Goal: Information Seeking & Learning: Learn about a topic

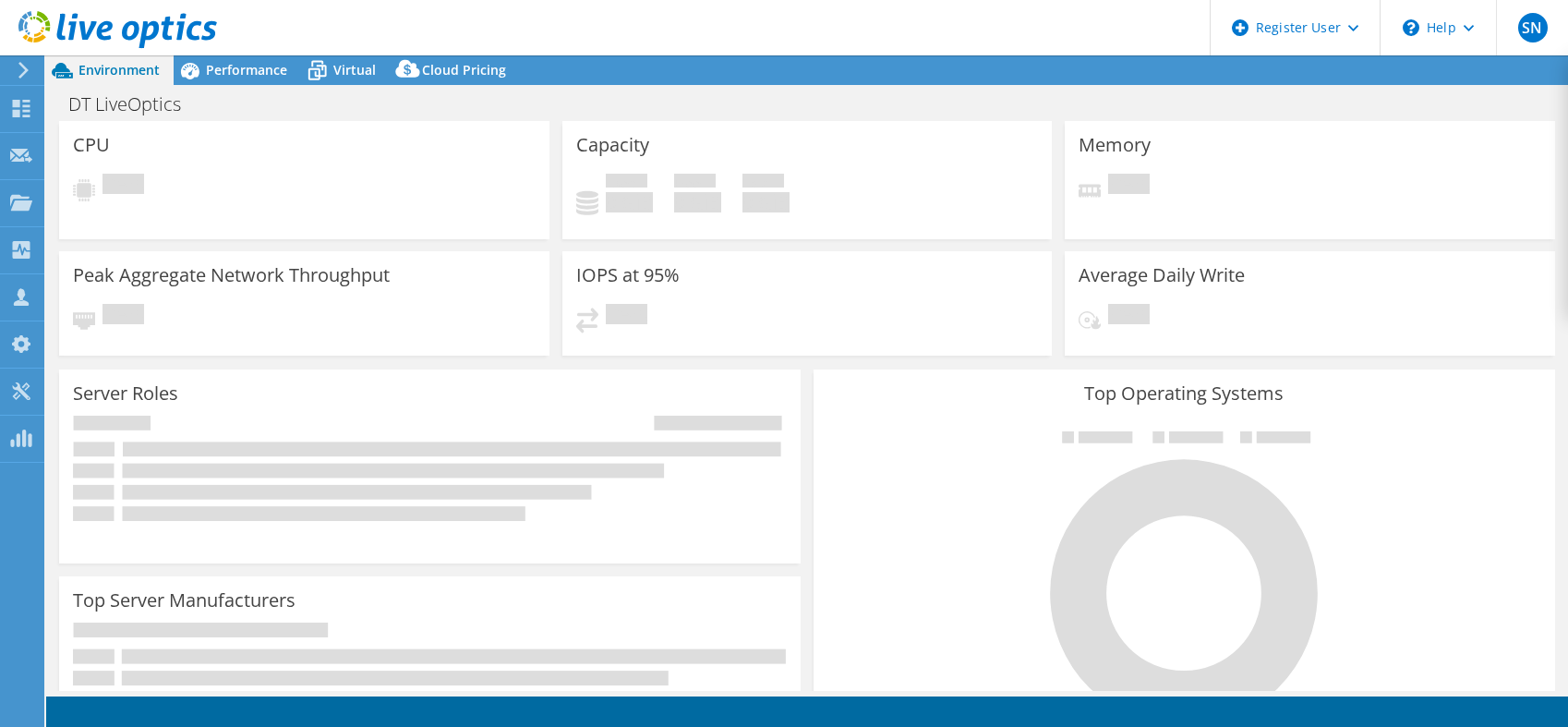
select select "USEast"
select select "USD"
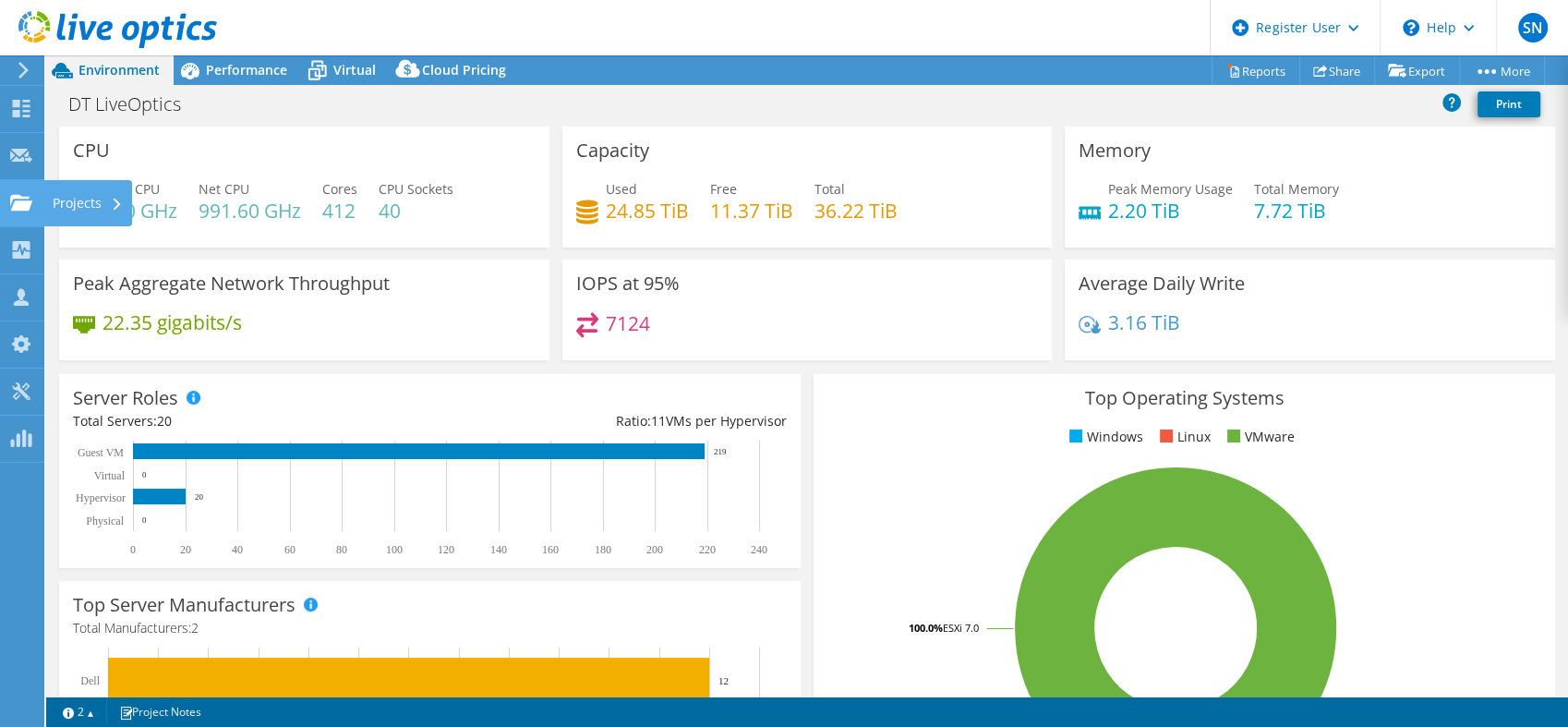
click at [22, 199] on icon at bounding box center [21, 203] width 22 height 18
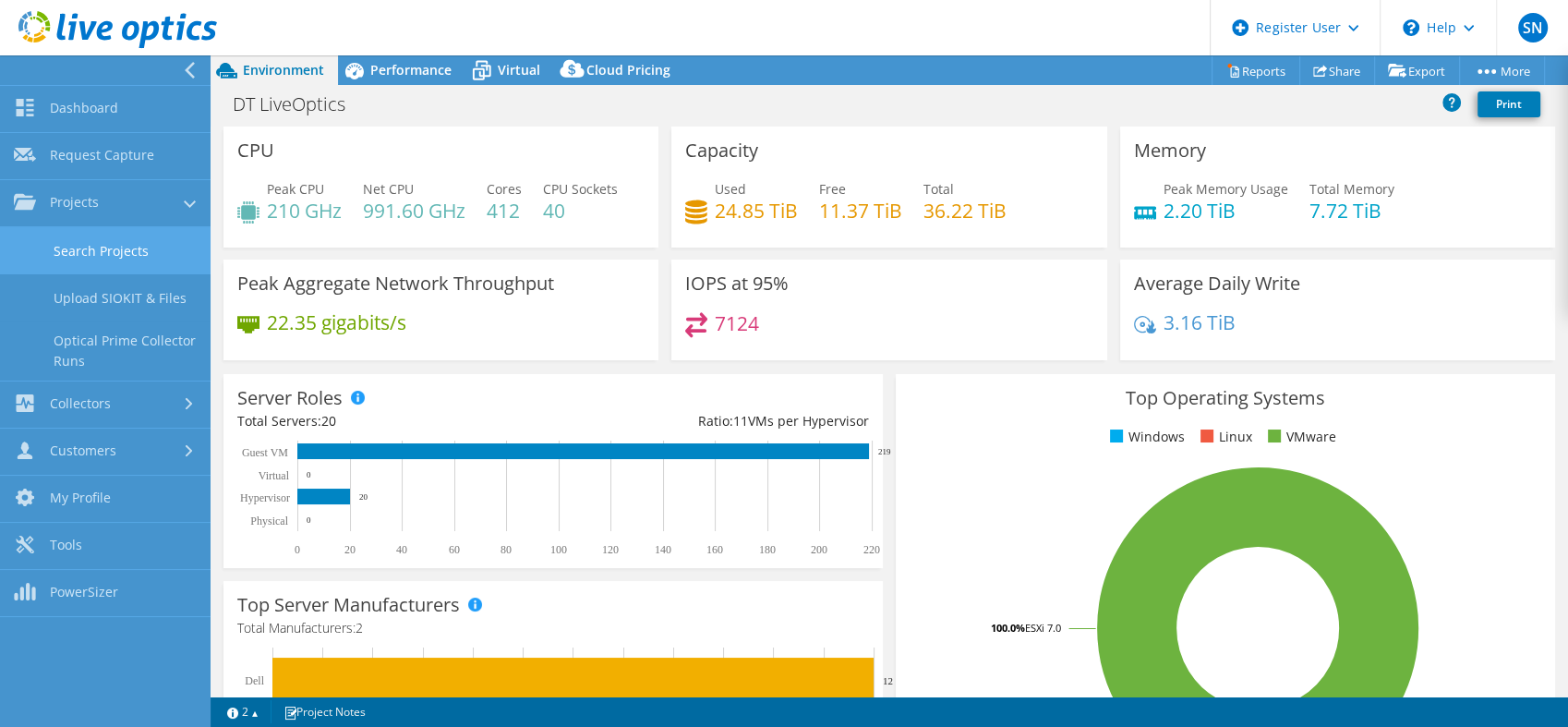
click at [71, 256] on link "Search Projects" at bounding box center [105, 251] width 211 height 48
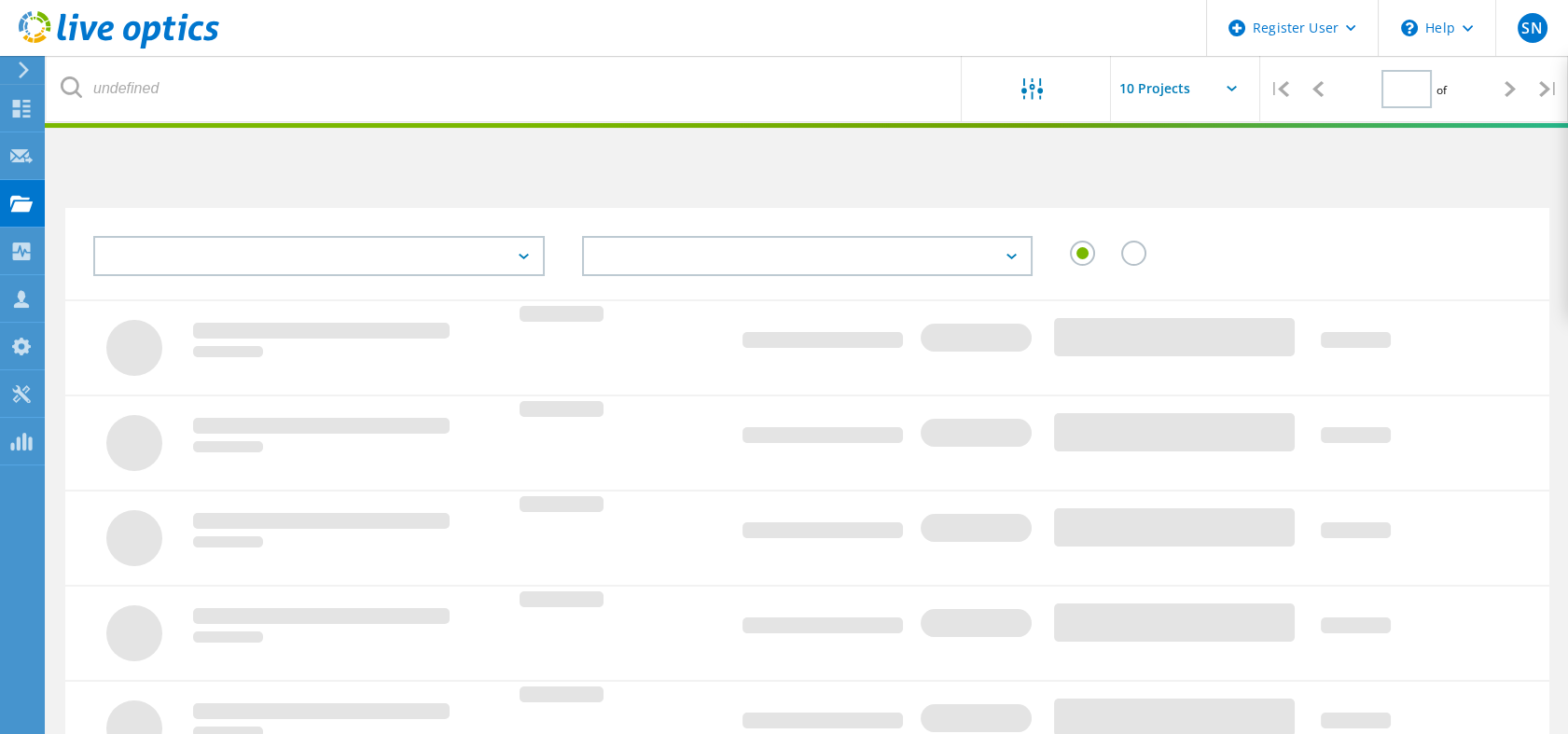
type input "1"
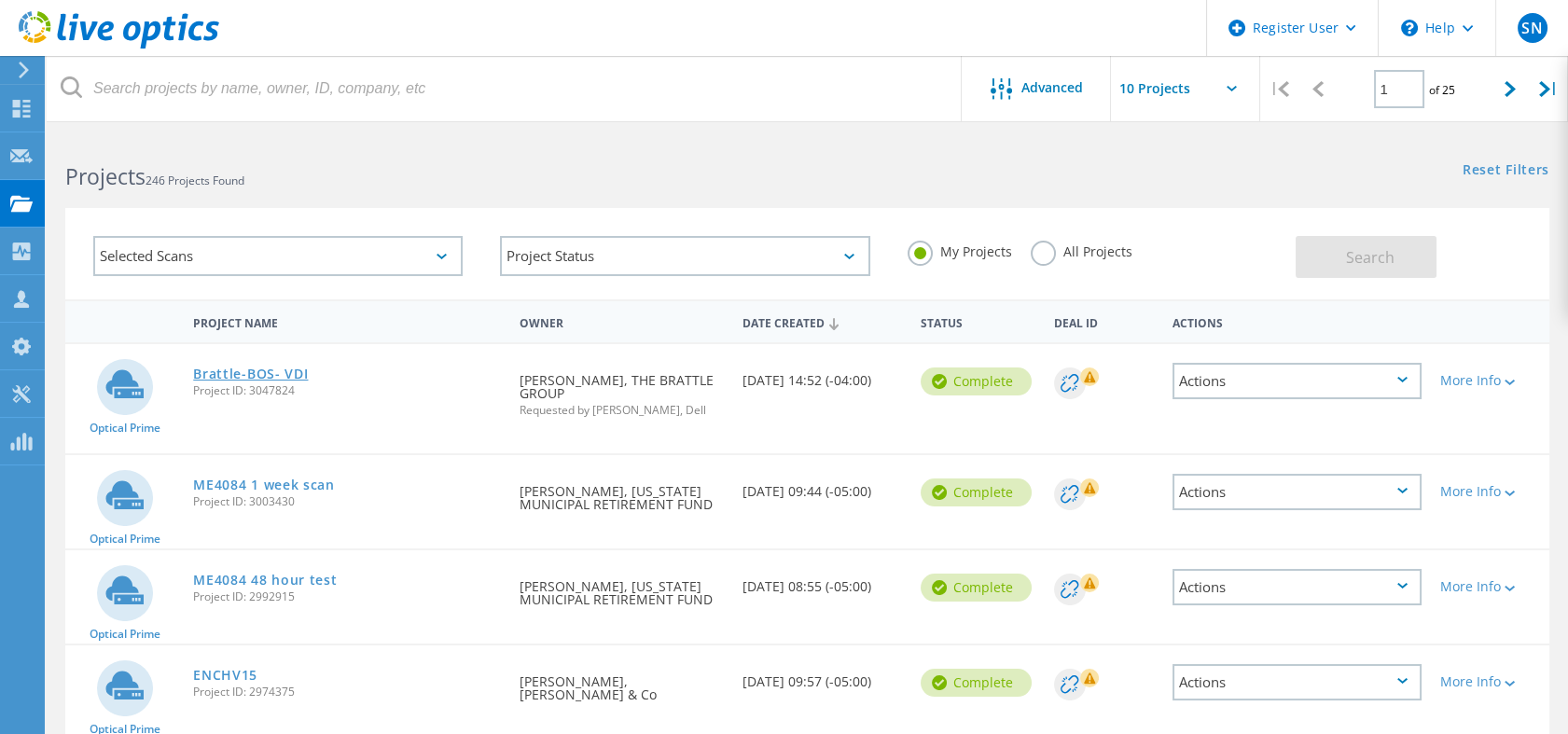
click at [254, 367] on link "Brattle-BOS- VDI" at bounding box center [251, 374] width 115 height 13
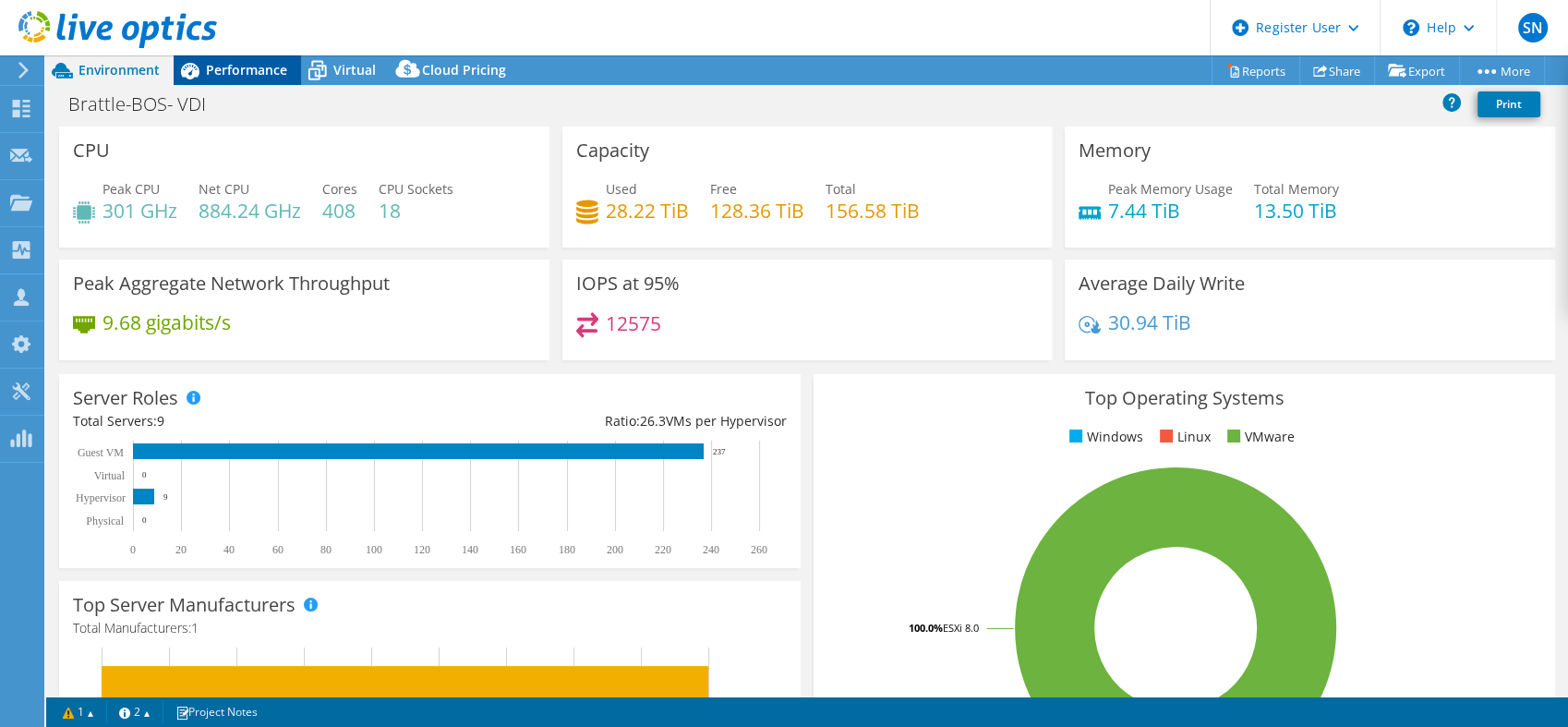
click at [237, 69] on span "Performance" at bounding box center [246, 69] width 81 height 18
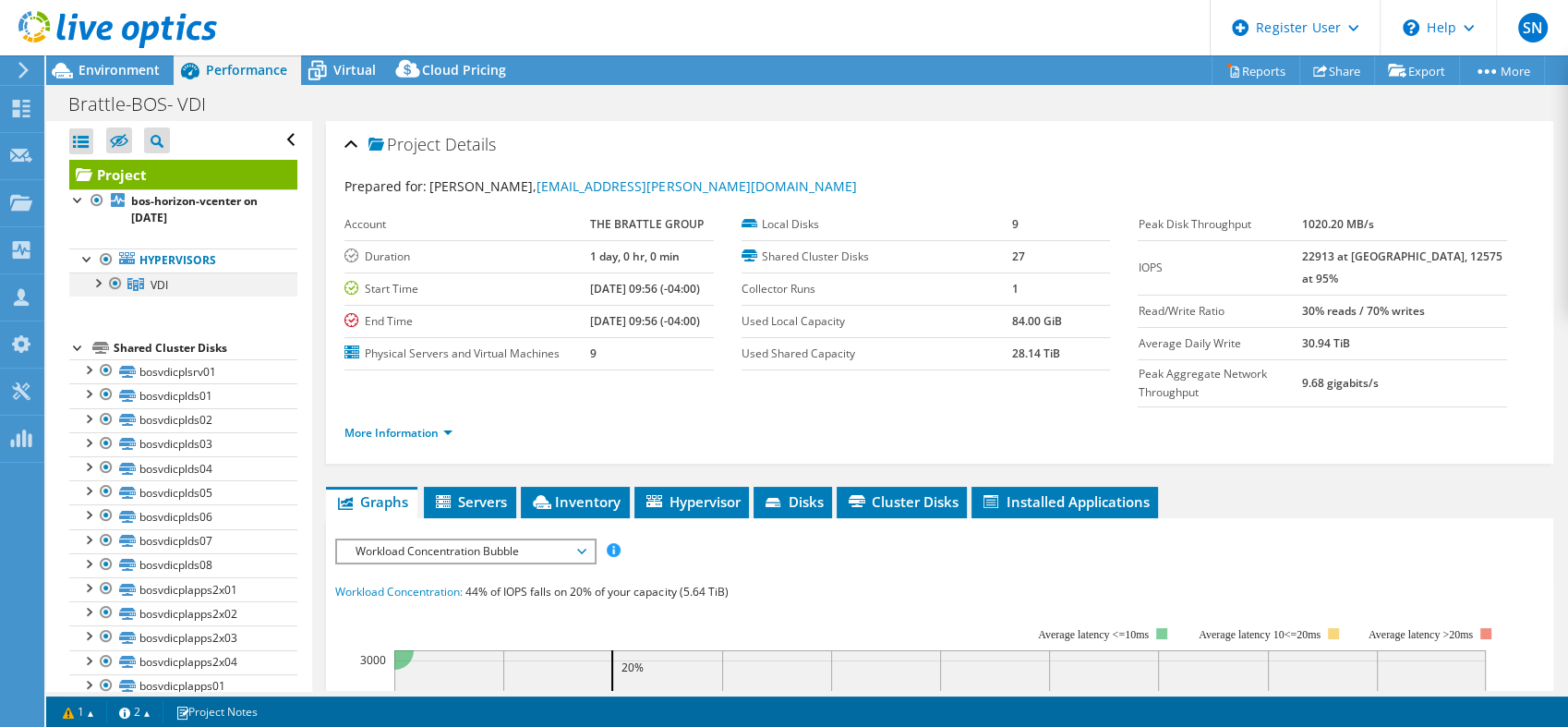
click at [92, 281] on div at bounding box center [97, 282] width 19 height 19
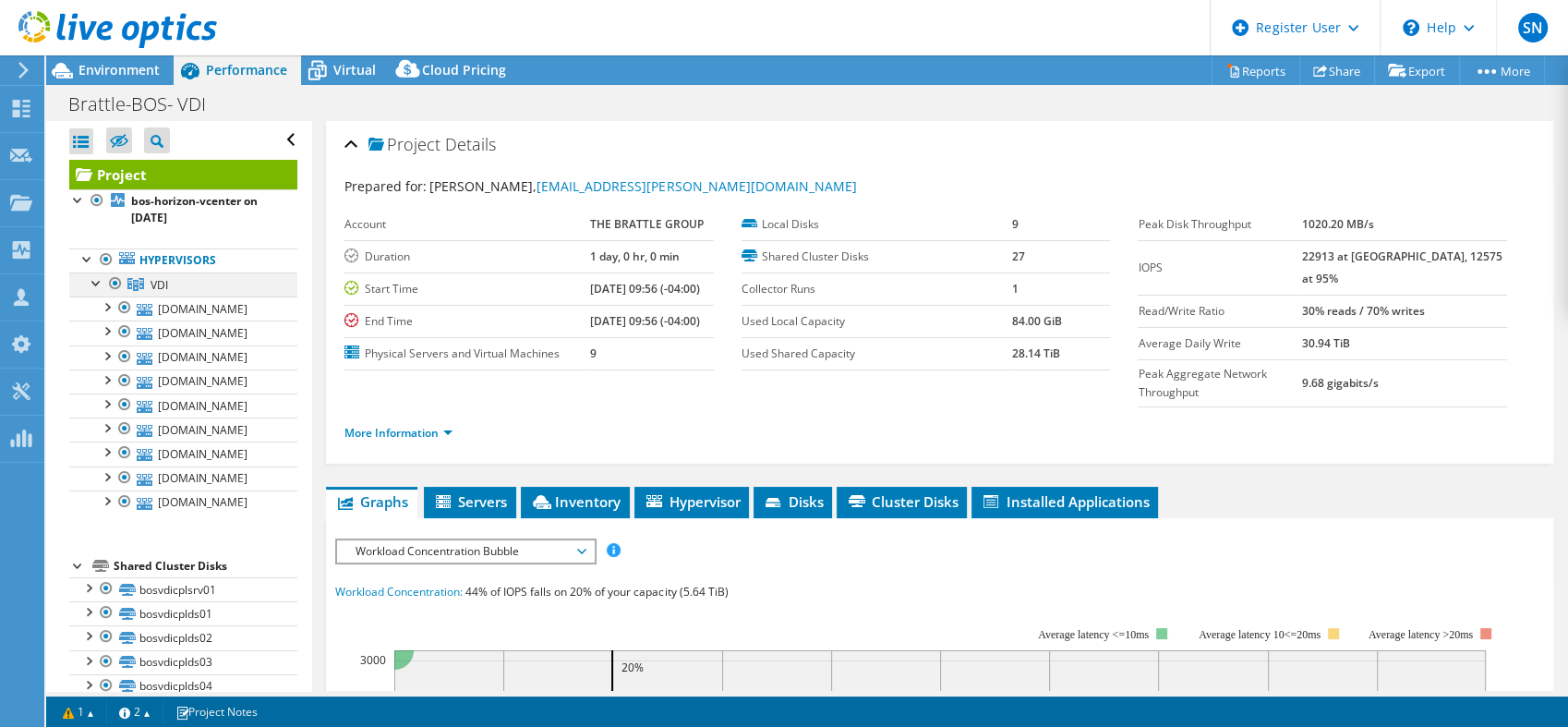
click at [92, 281] on div at bounding box center [97, 282] width 19 height 19
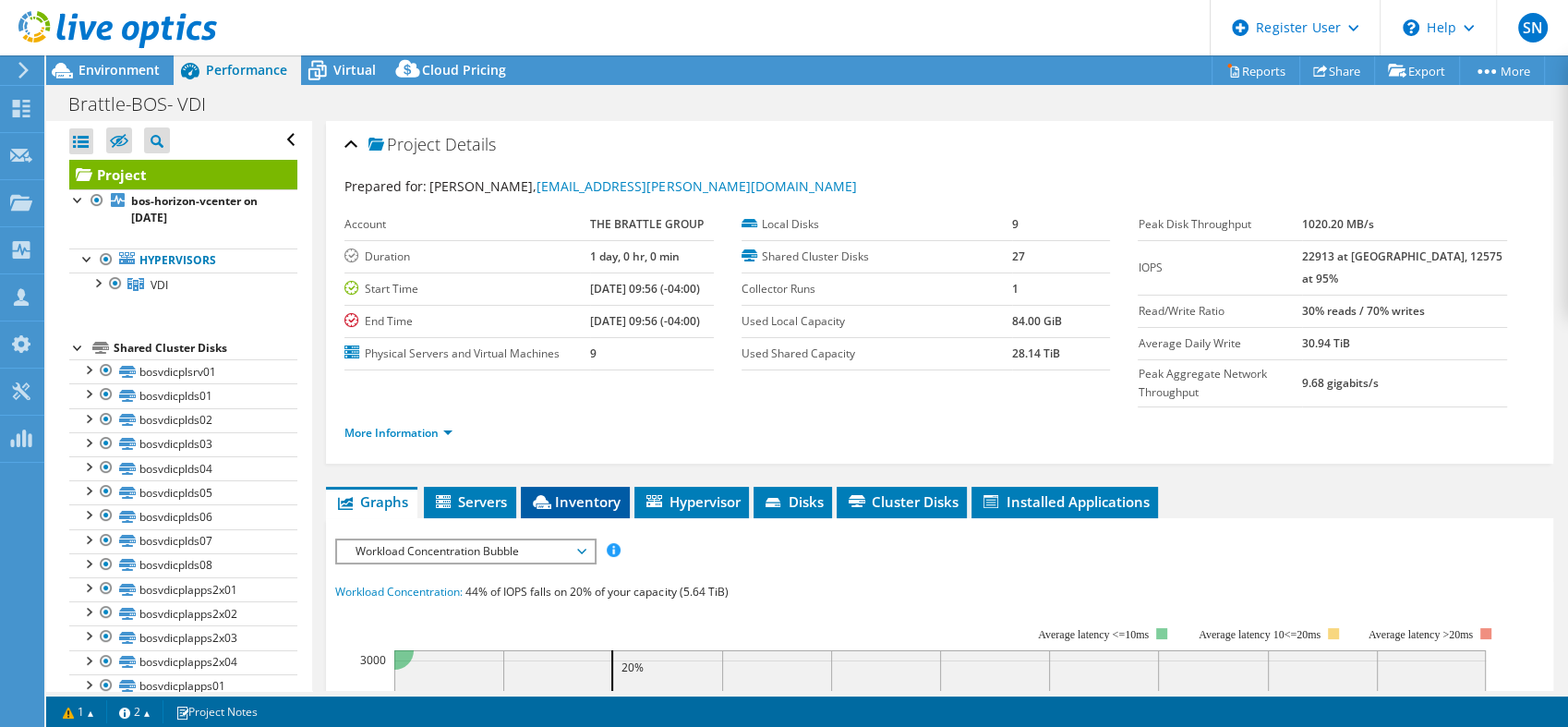
click at [599, 493] on span "Inventory" at bounding box center [575, 502] width 90 height 19
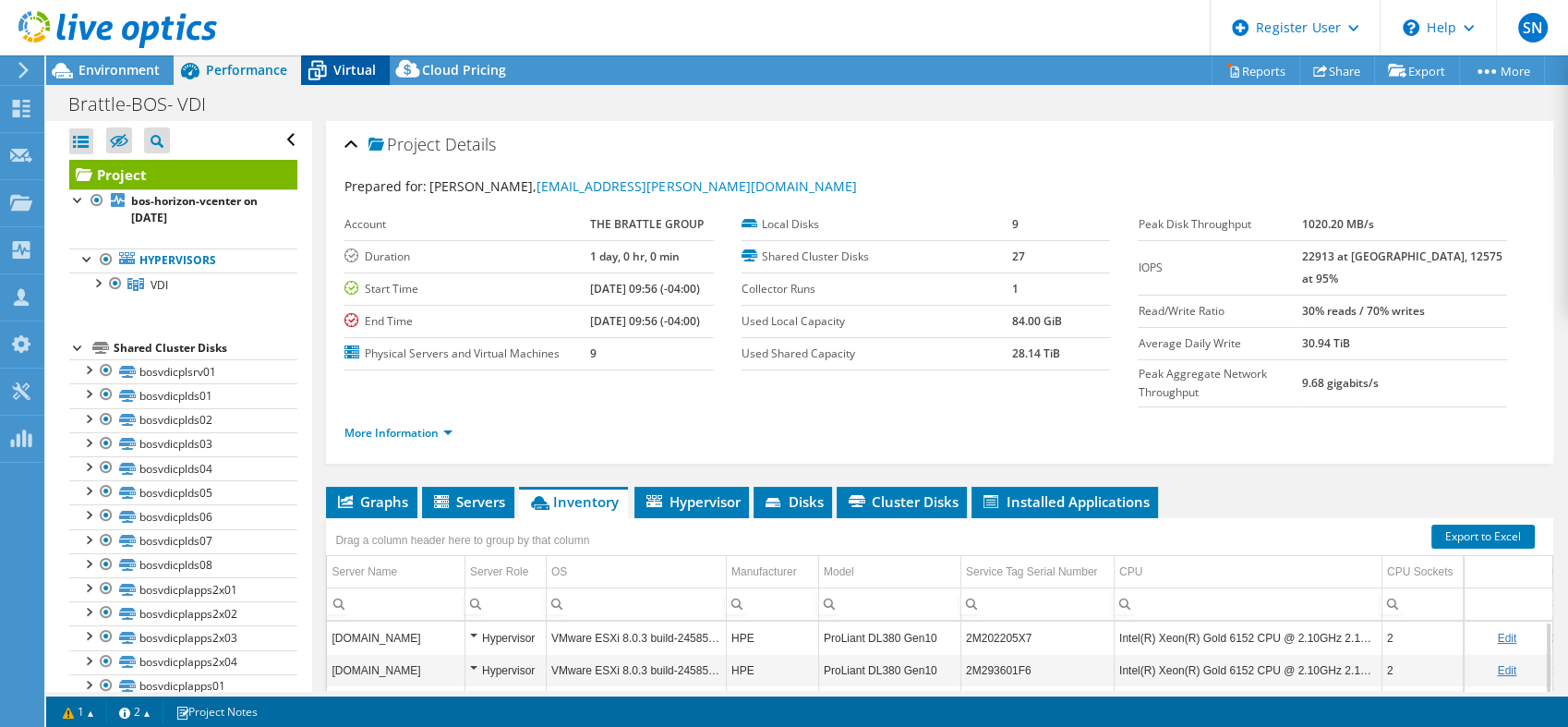
click at [352, 70] on span "Virtual" at bounding box center [354, 69] width 43 height 18
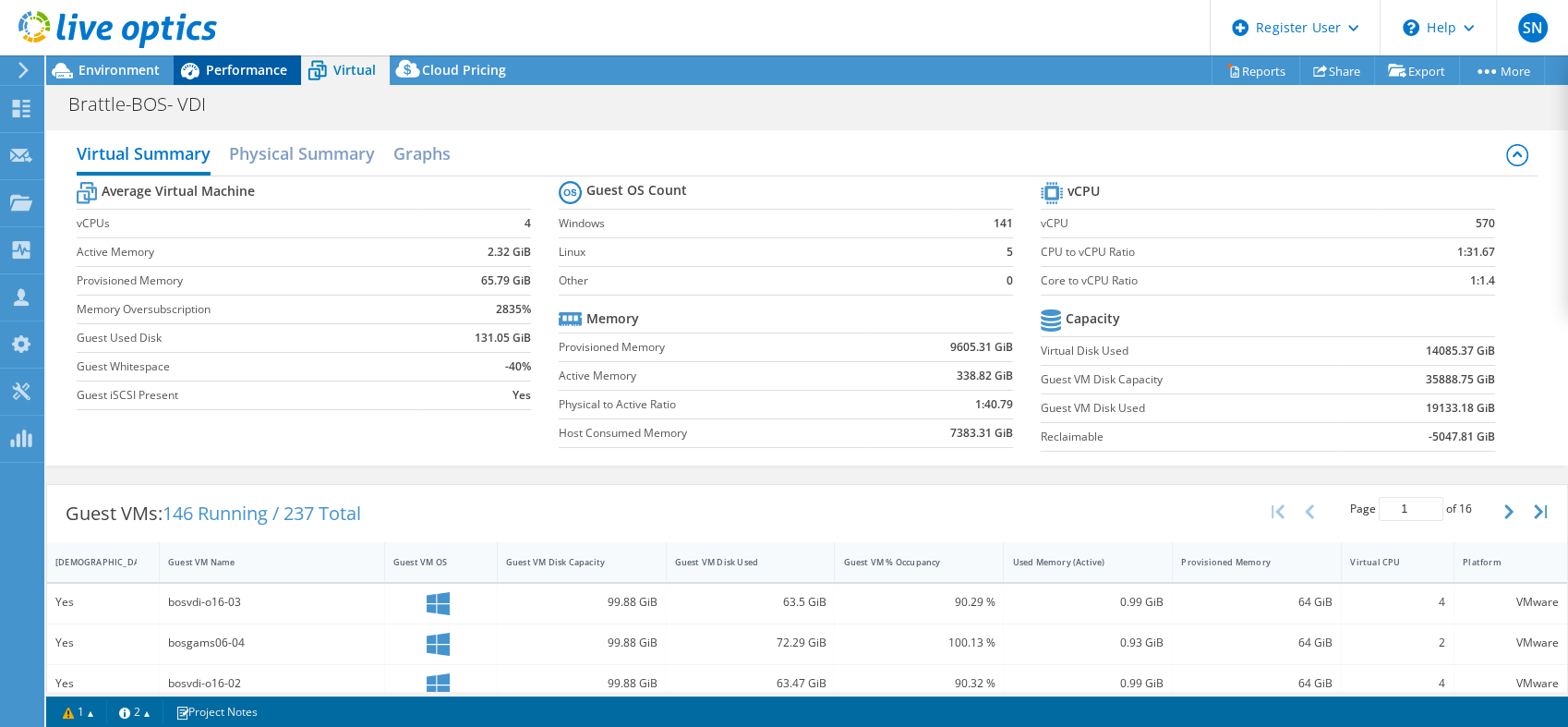
click at [245, 81] on div "Performance" at bounding box center [237, 70] width 128 height 30
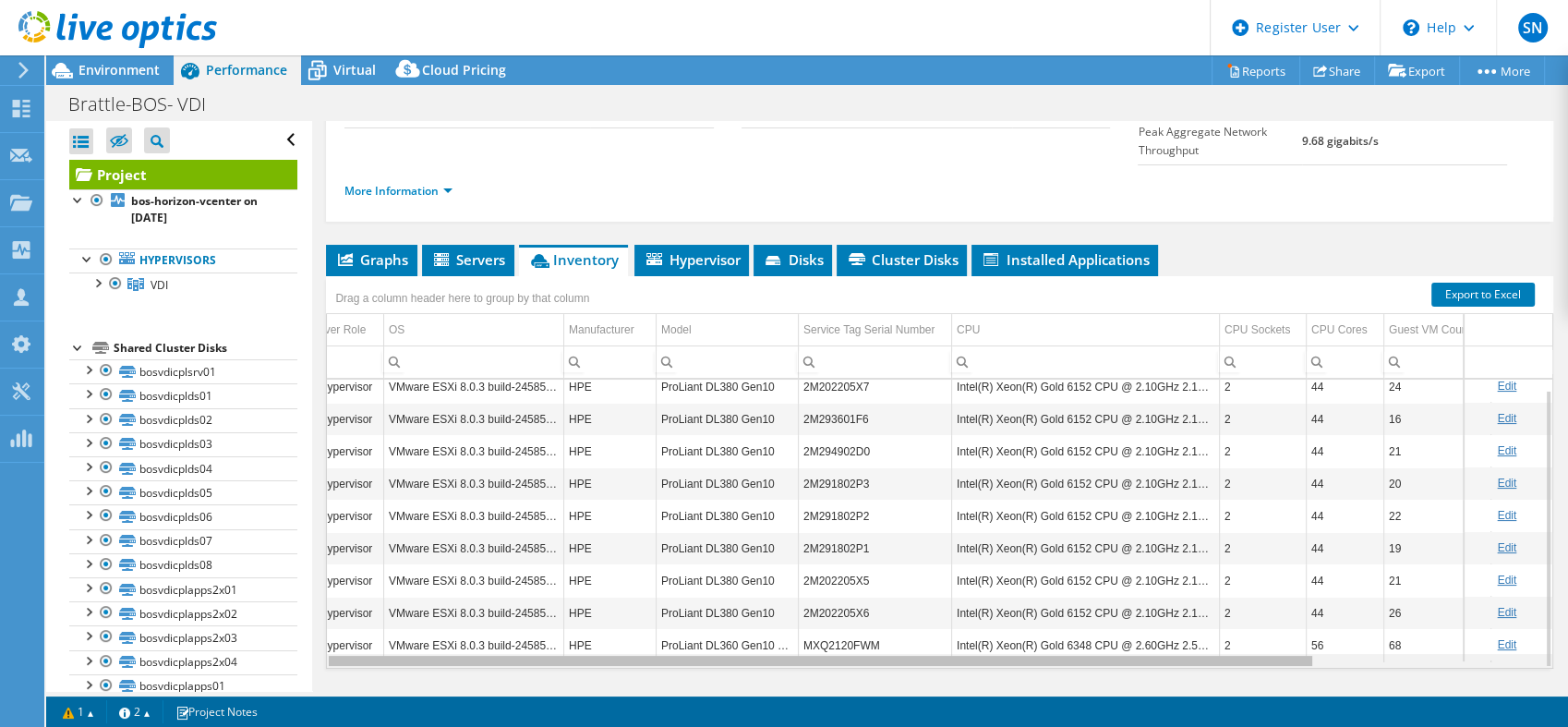
scroll to position [0, 163]
drag, startPoint x: 1135, startPoint y: 622, endPoint x: 1282, endPoint y: 658, distance: 151.3
click at [1282, 658] on body "SN Dell User Shradha Neupane Shradha.Neupane@Dell.com Dell My Profile Log Out \…" at bounding box center [784, 363] width 1568 height 727
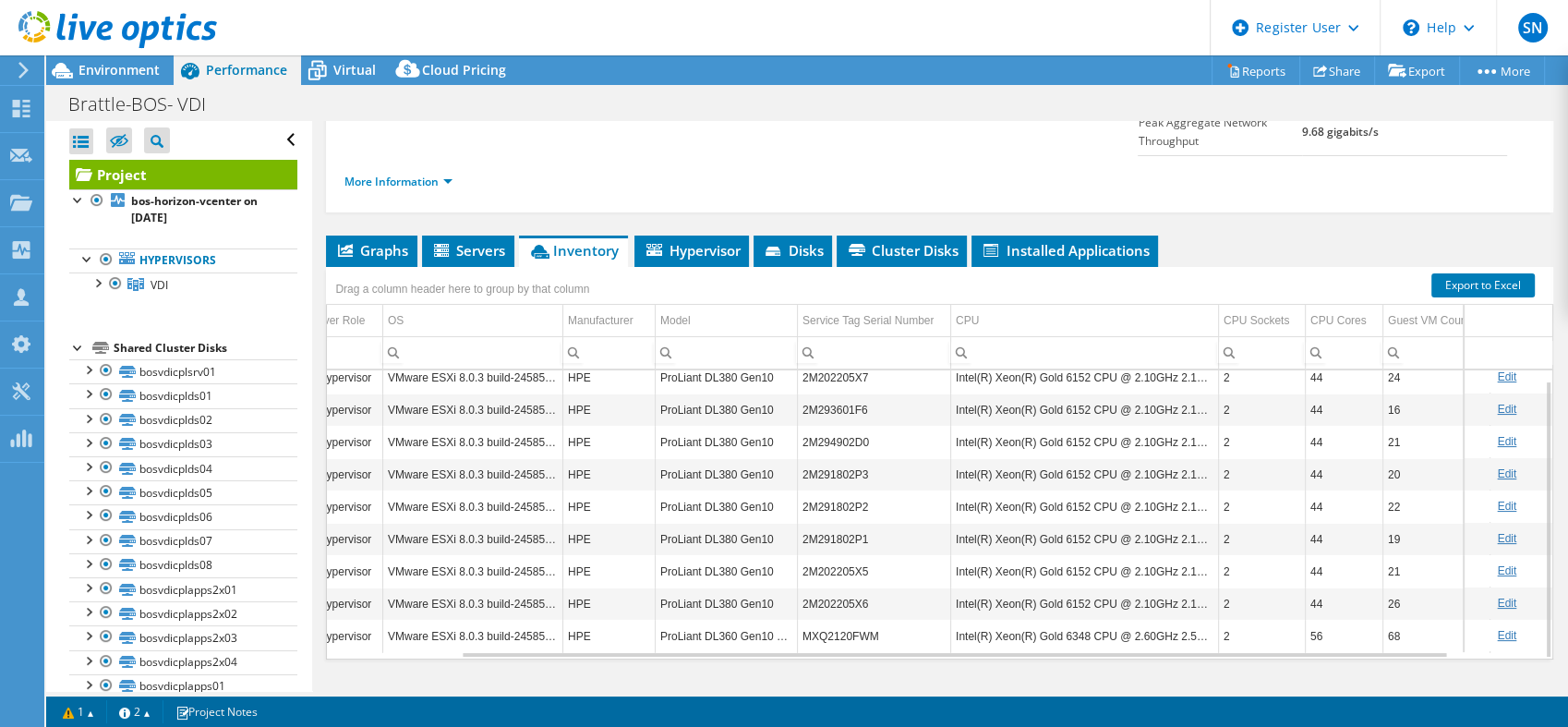
scroll to position [0, 0]
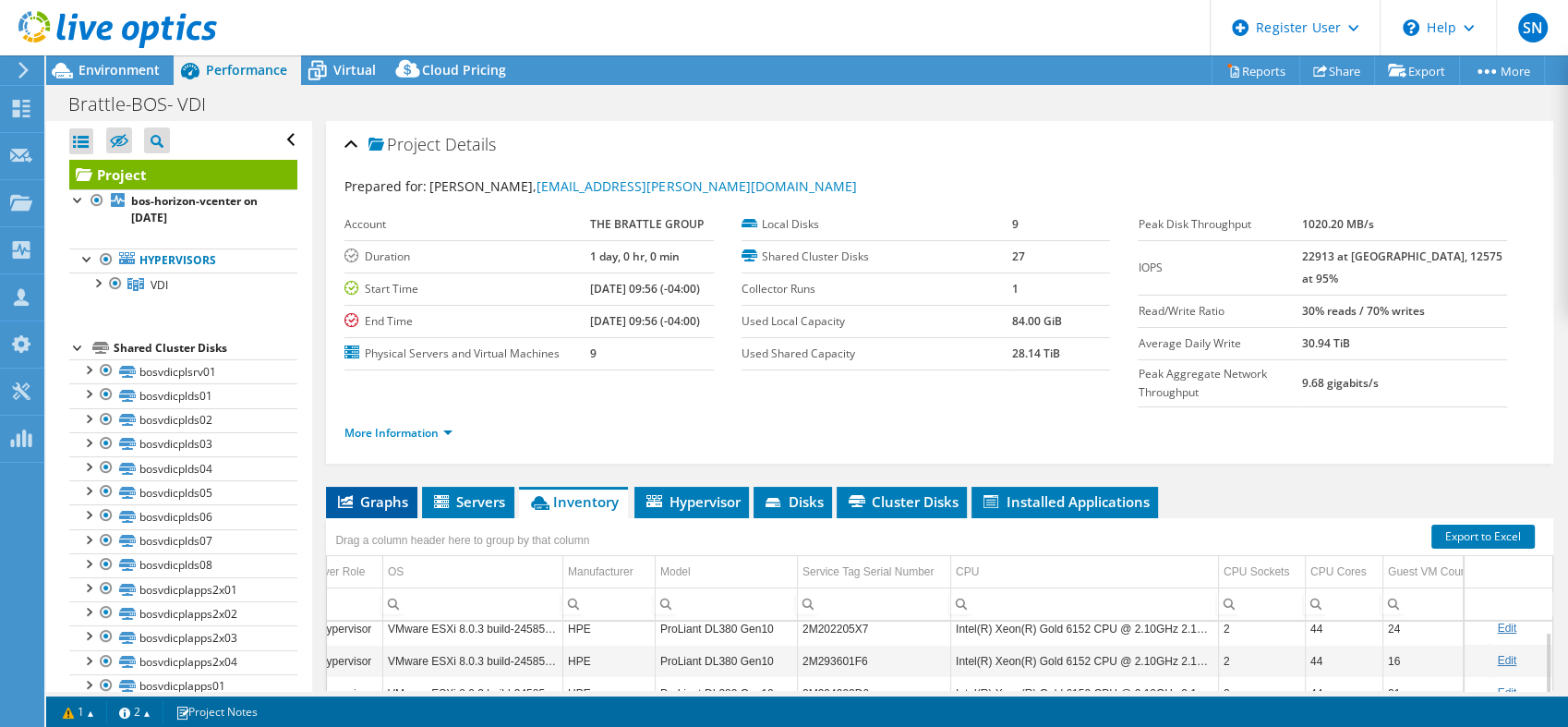
click at [362, 493] on span "Graphs" at bounding box center [371, 502] width 73 height 19
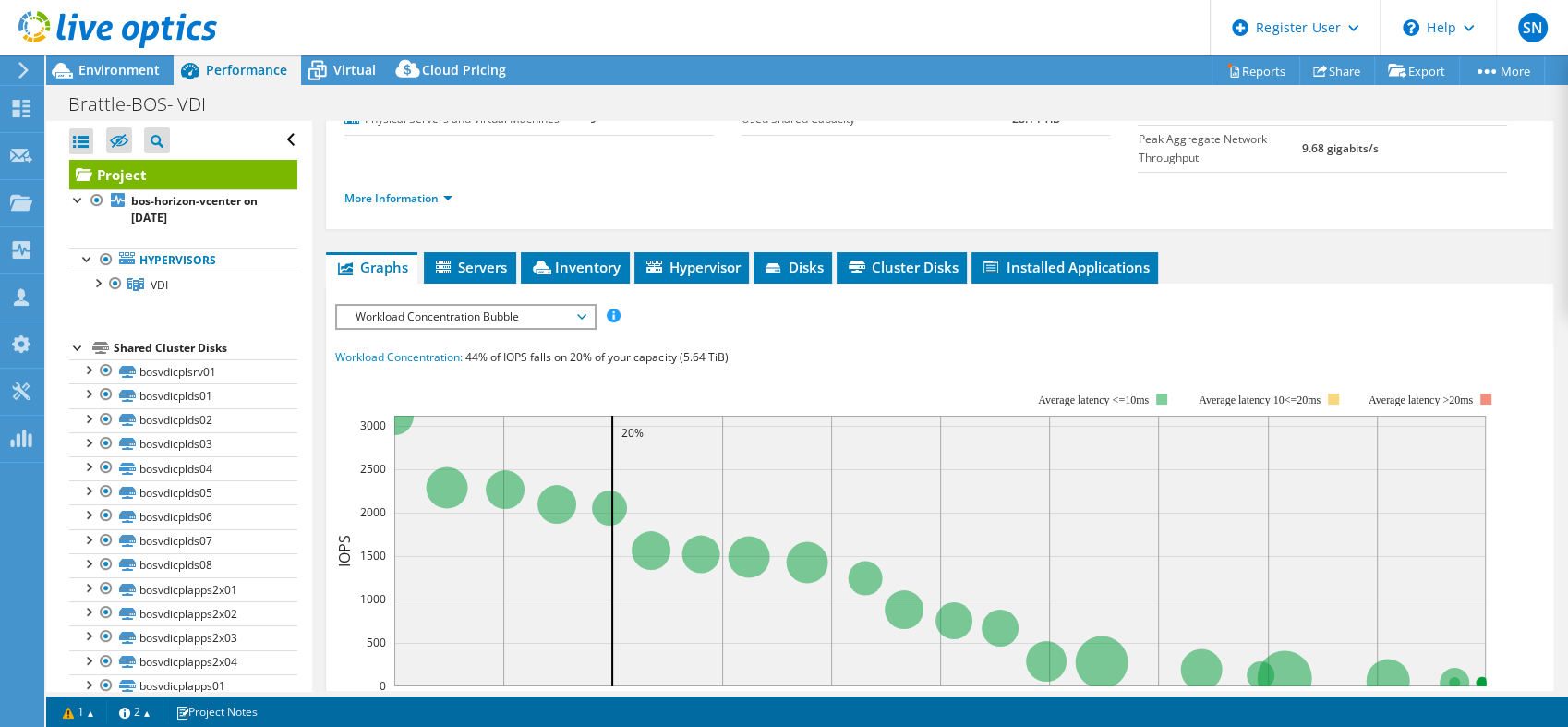
scroll to position [238, 0]
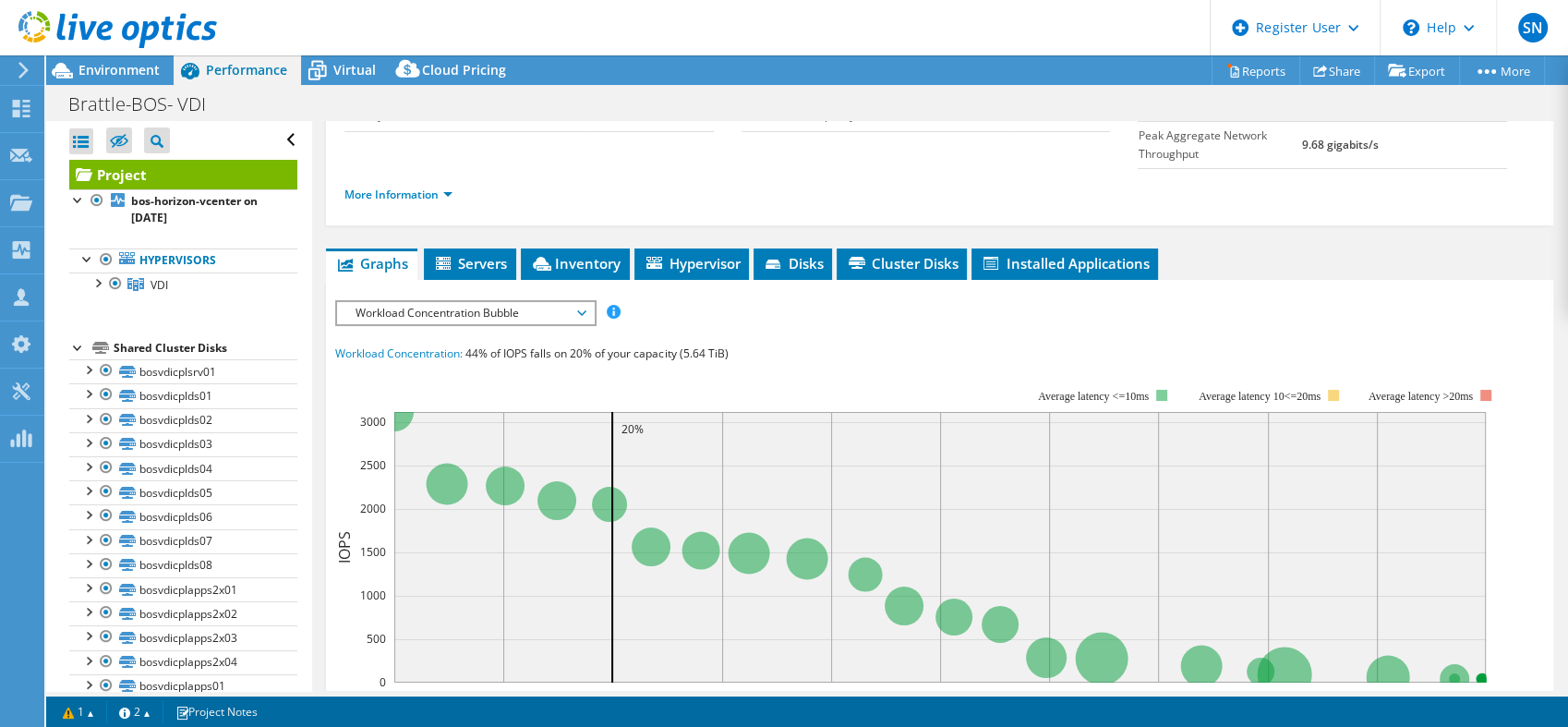
click at [539, 302] on span "Workload Concentration Bubble" at bounding box center [465, 314] width 238 height 22
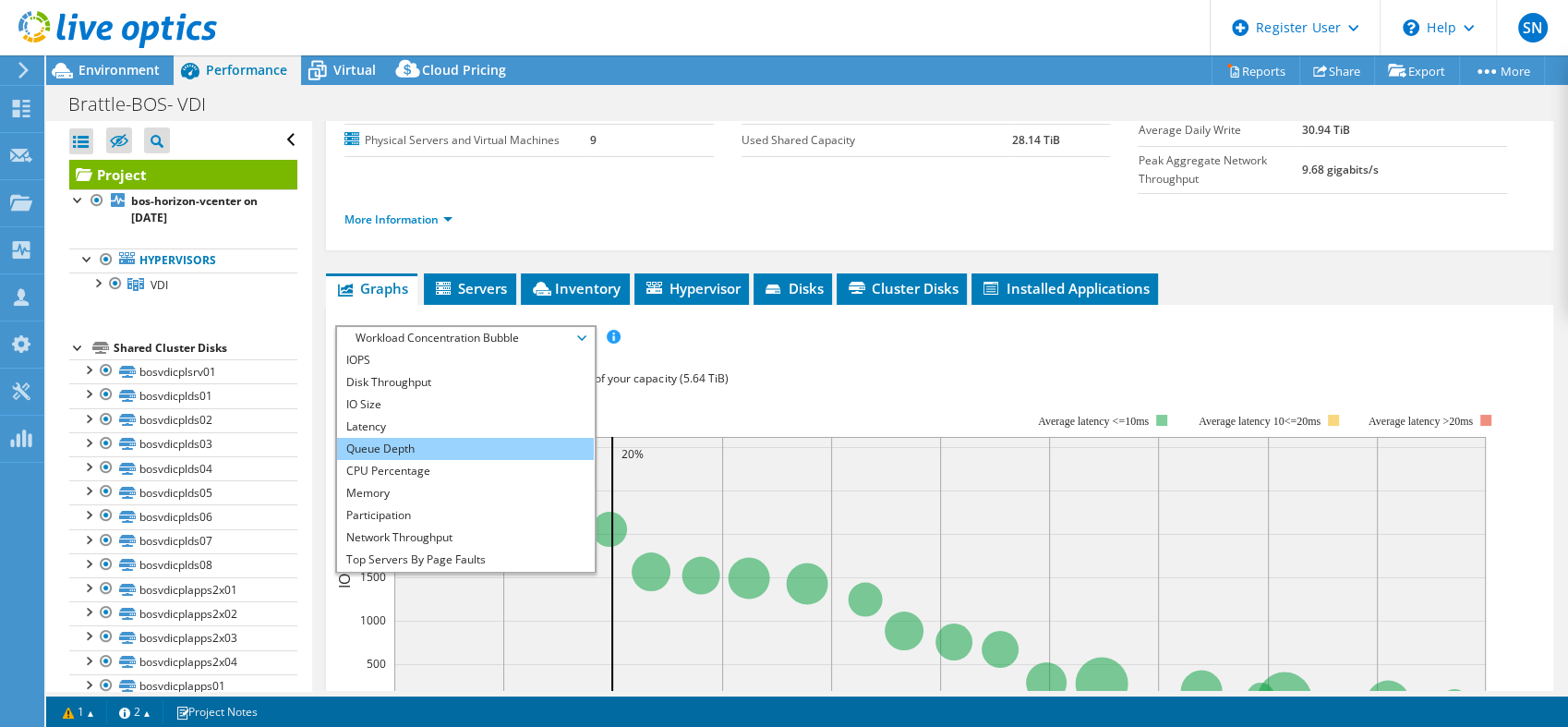
scroll to position [213, 0]
click at [402, 461] on li "CPU Percentage" at bounding box center [465, 472] width 256 height 22
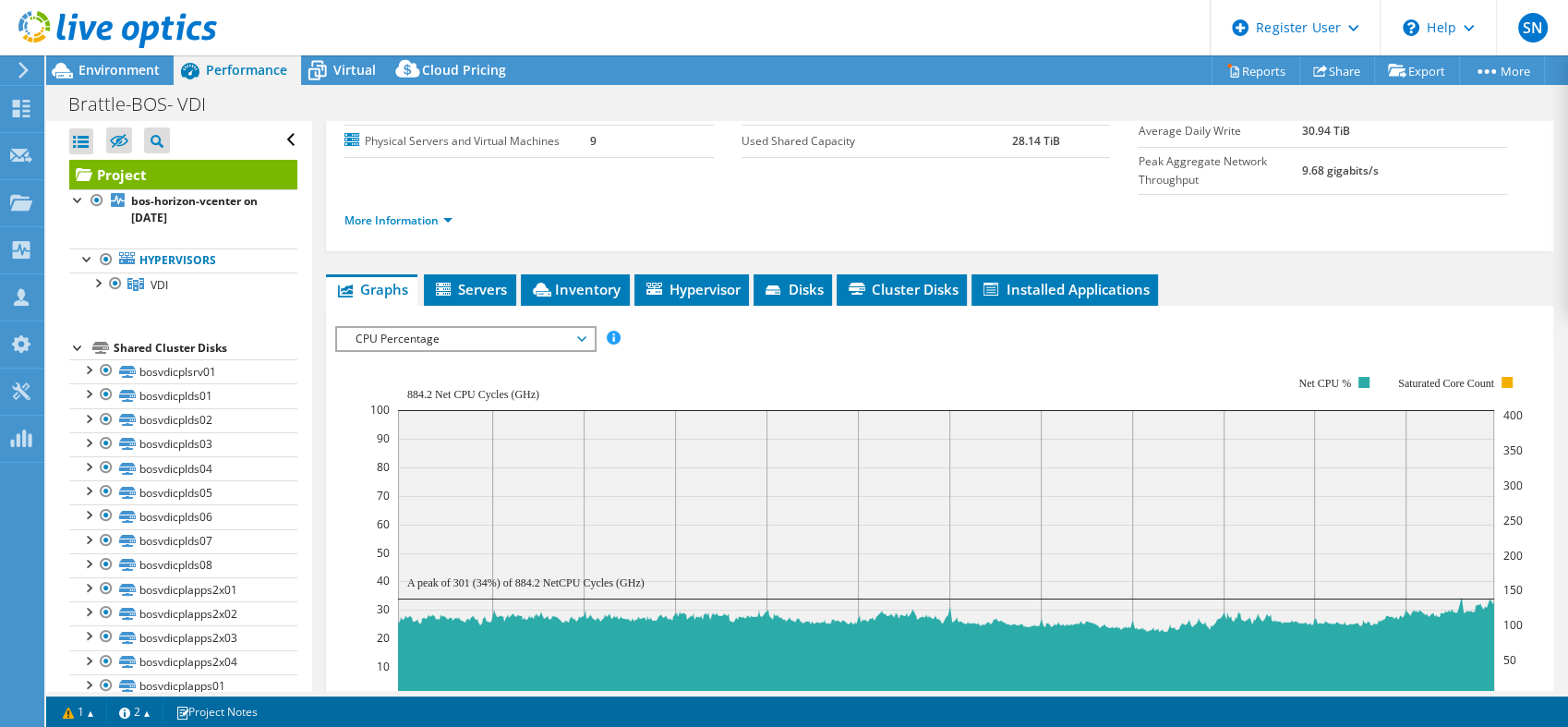
click at [560, 329] on span "CPU Percentage" at bounding box center [465, 340] width 238 height 22
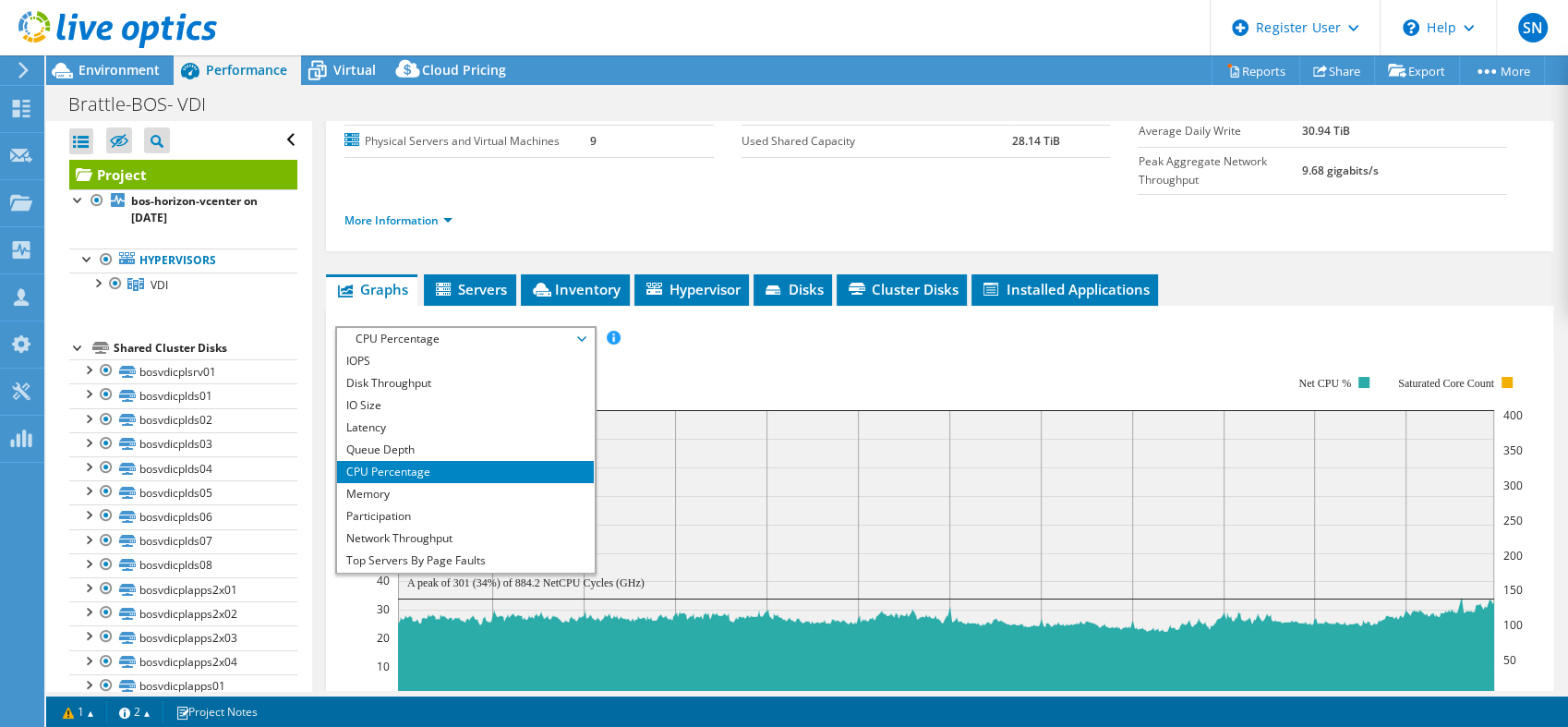
click at [731, 351] on rect at bounding box center [947, 536] width 1153 height 370
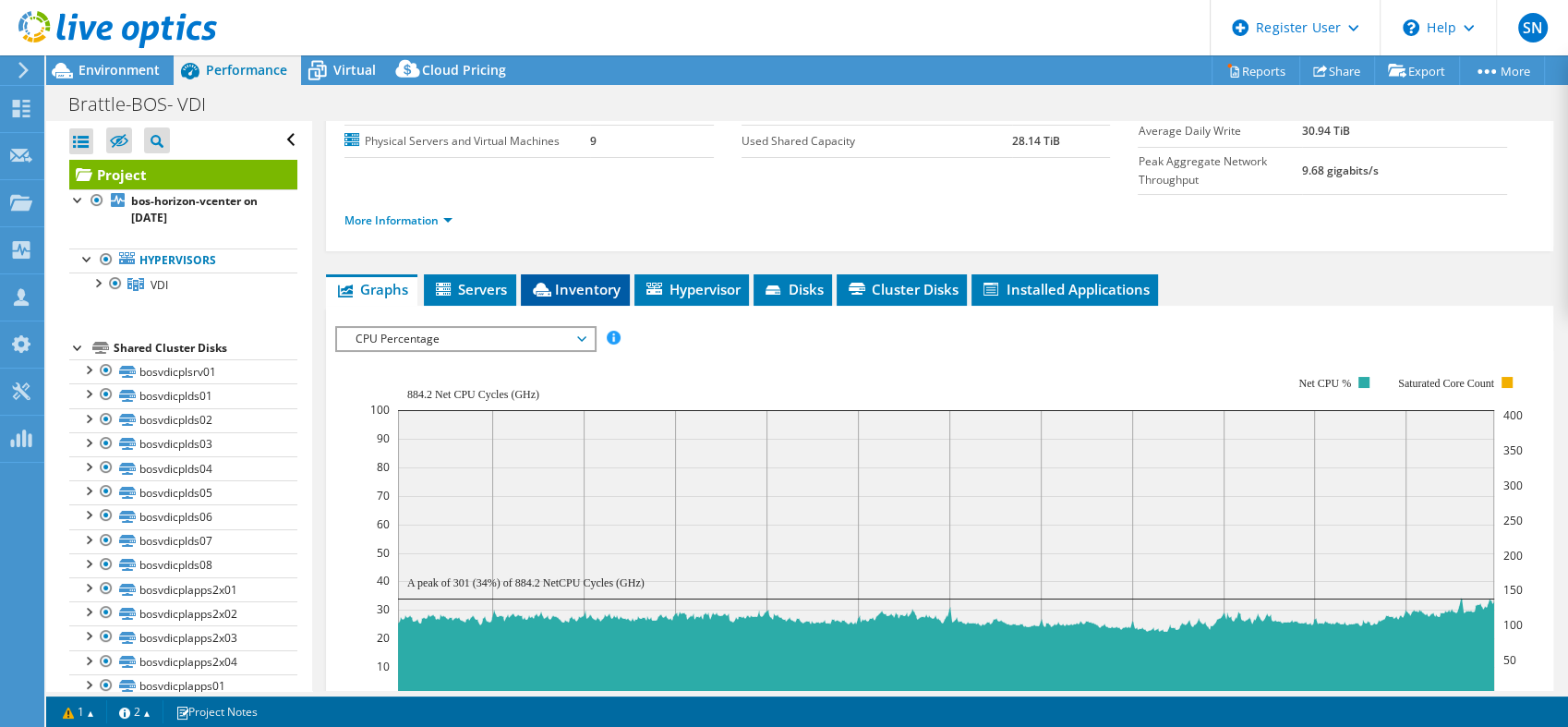
click at [578, 274] on li "Inventory" at bounding box center [576, 290] width 109 height 32
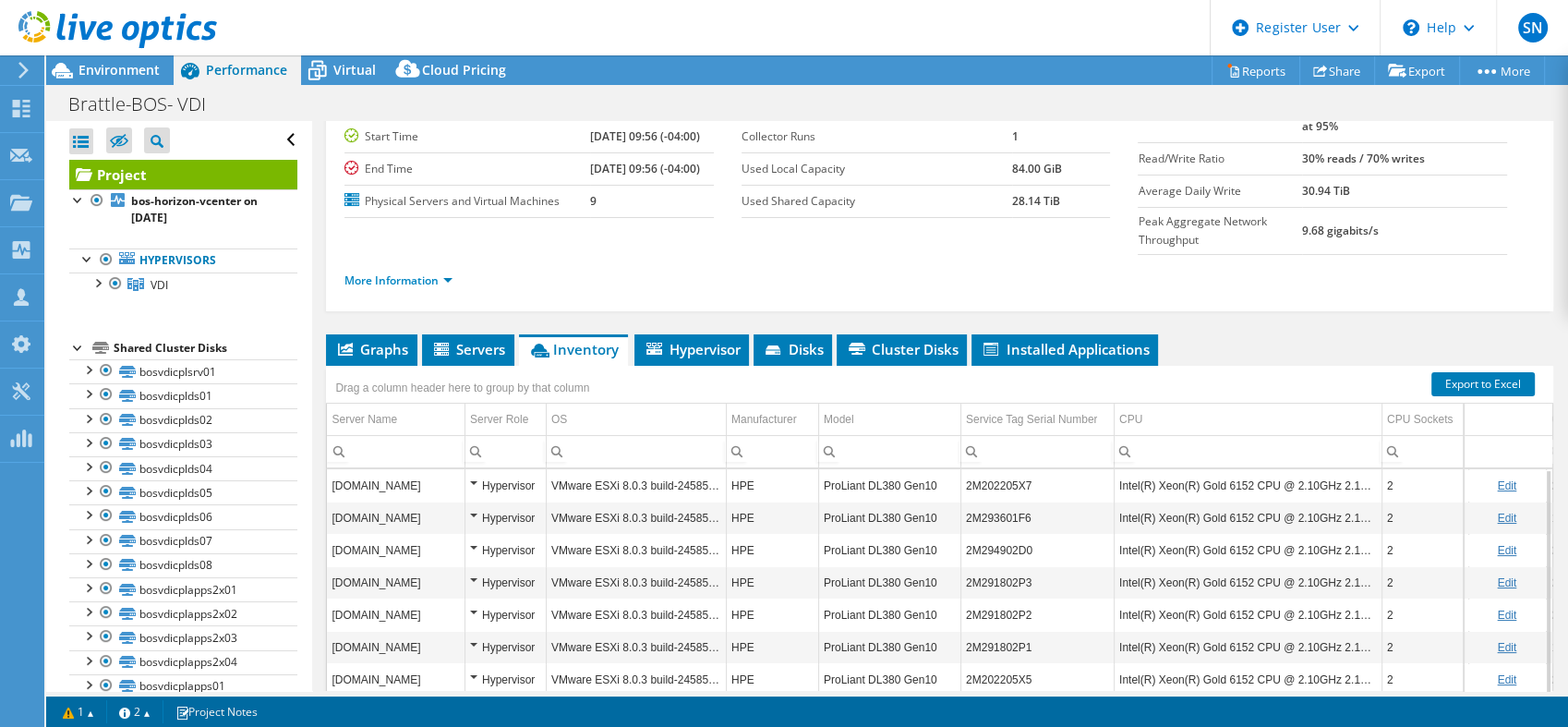
scroll to position [0, 0]
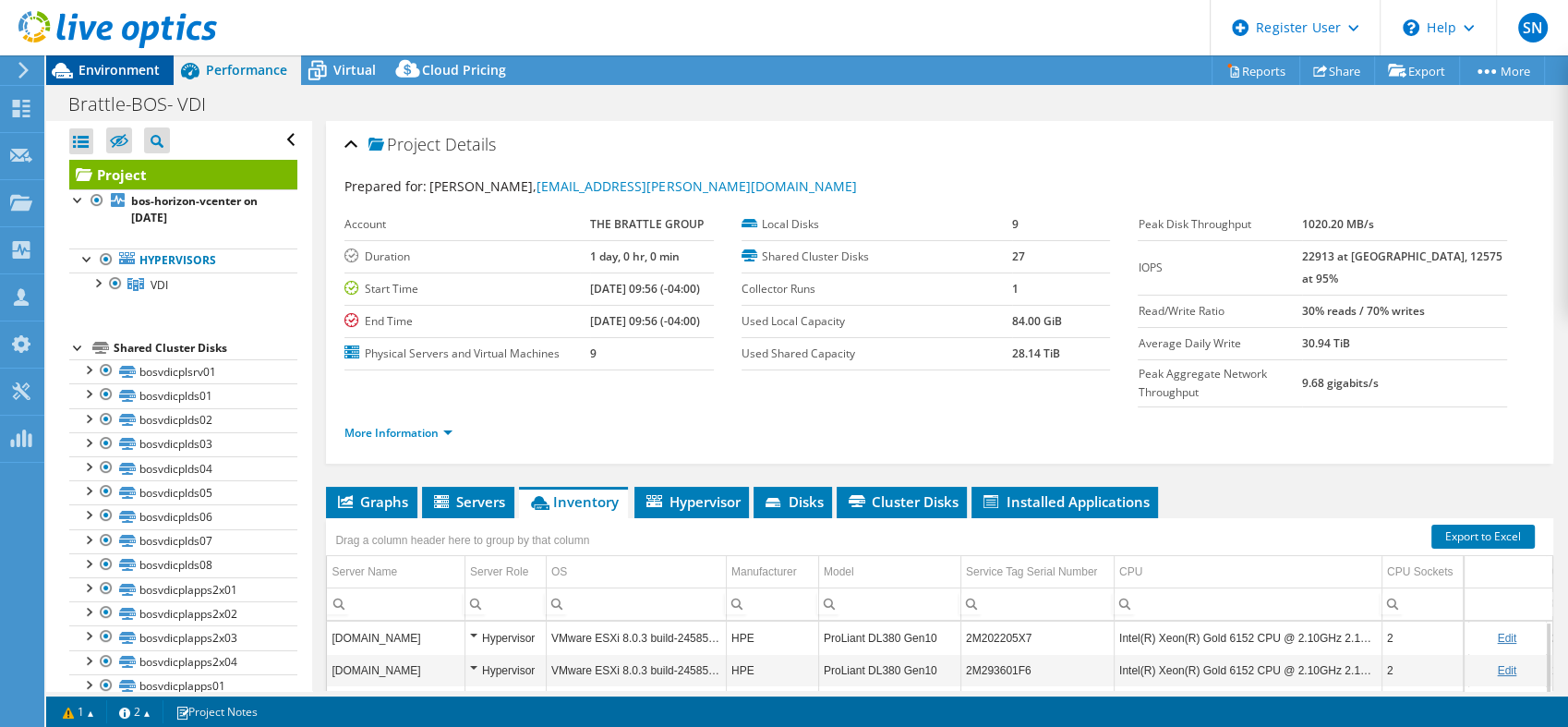
click at [115, 79] on div "Environment" at bounding box center [110, 70] width 128 height 30
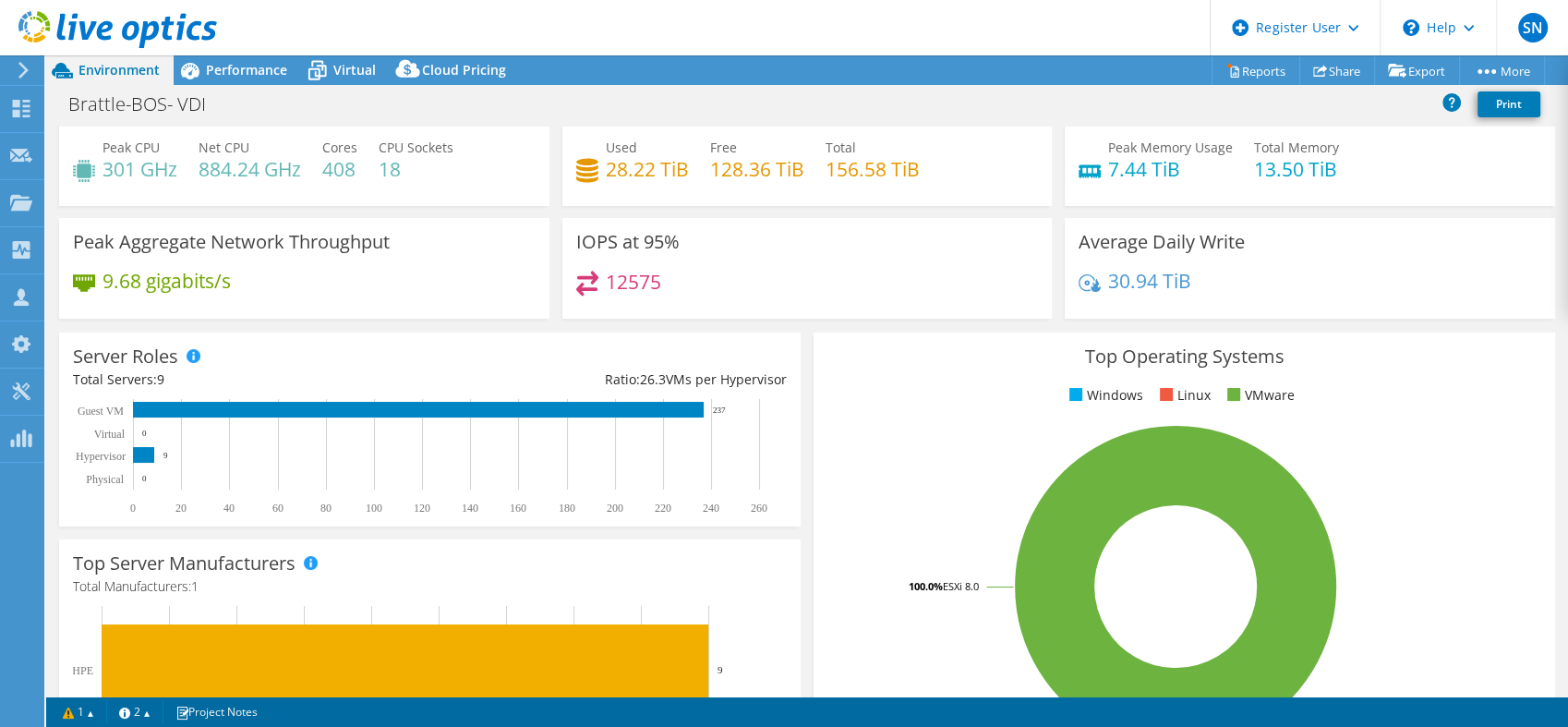
scroll to position [55, 0]
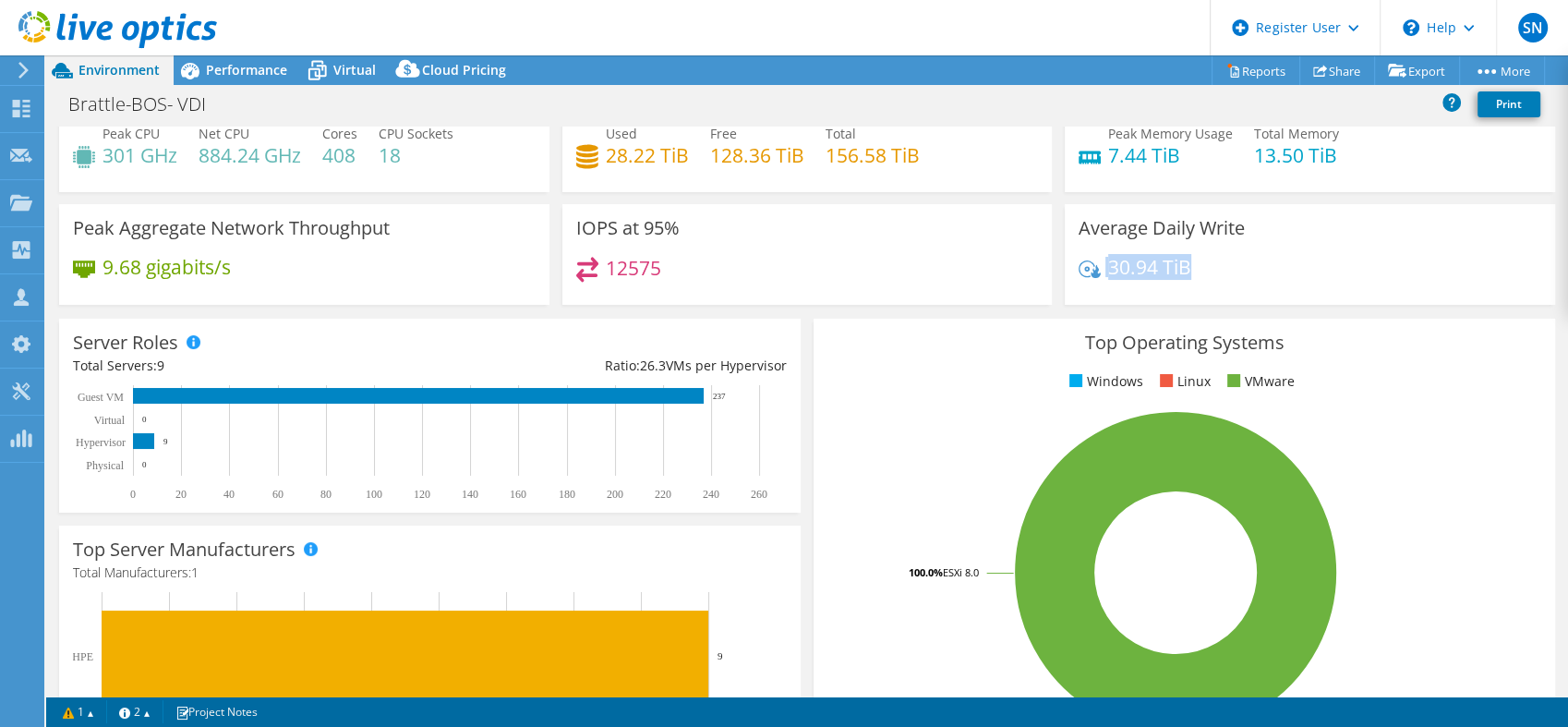
drag, startPoint x: 1090, startPoint y: 264, endPoint x: 1219, endPoint y: 282, distance: 130.2
click at [1219, 282] on div "30.94 TiB" at bounding box center [1311, 276] width 463 height 39
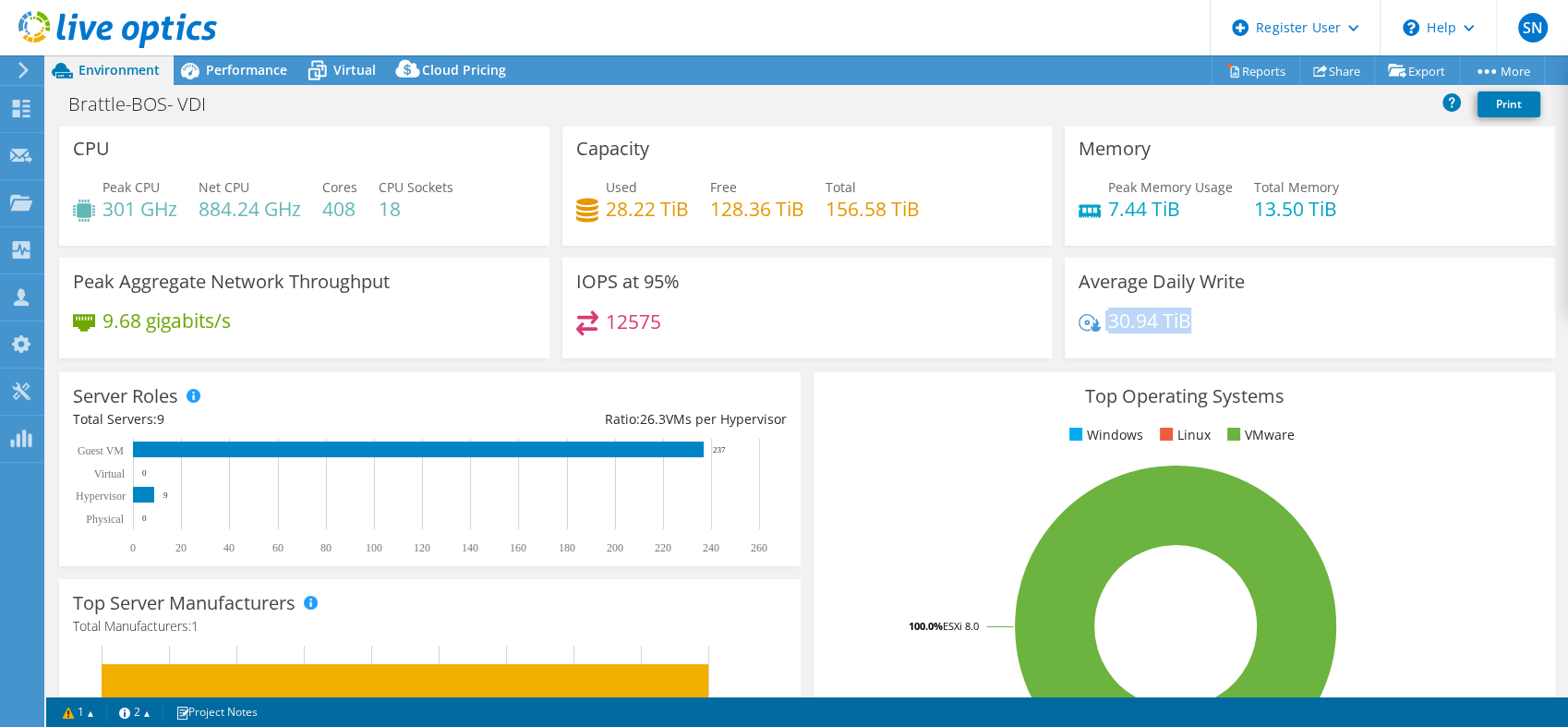
scroll to position [0, 0]
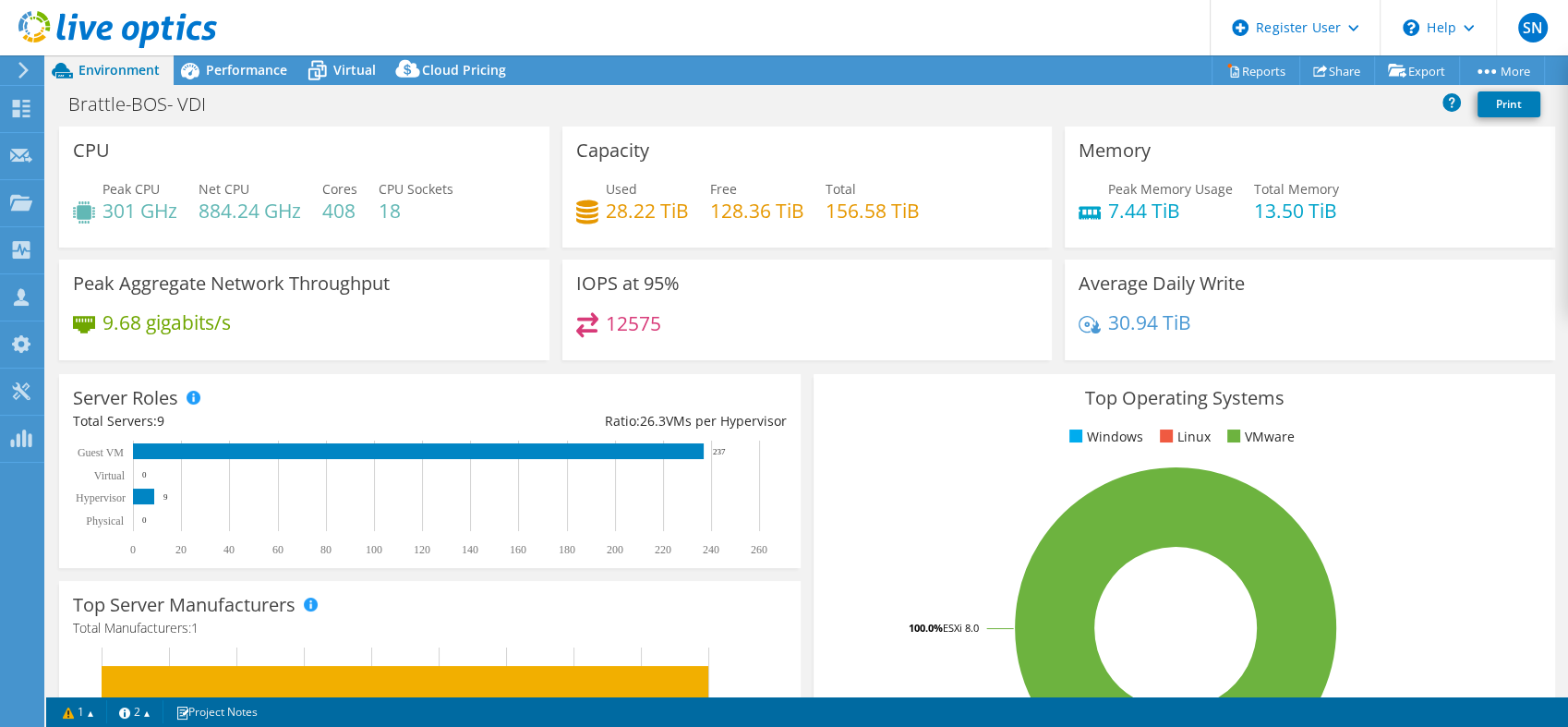
click at [599, 219] on div "Used 28.22 TiB" at bounding box center [632, 200] width 113 height 42
click at [343, 64] on span "Virtual" at bounding box center [354, 69] width 43 height 18
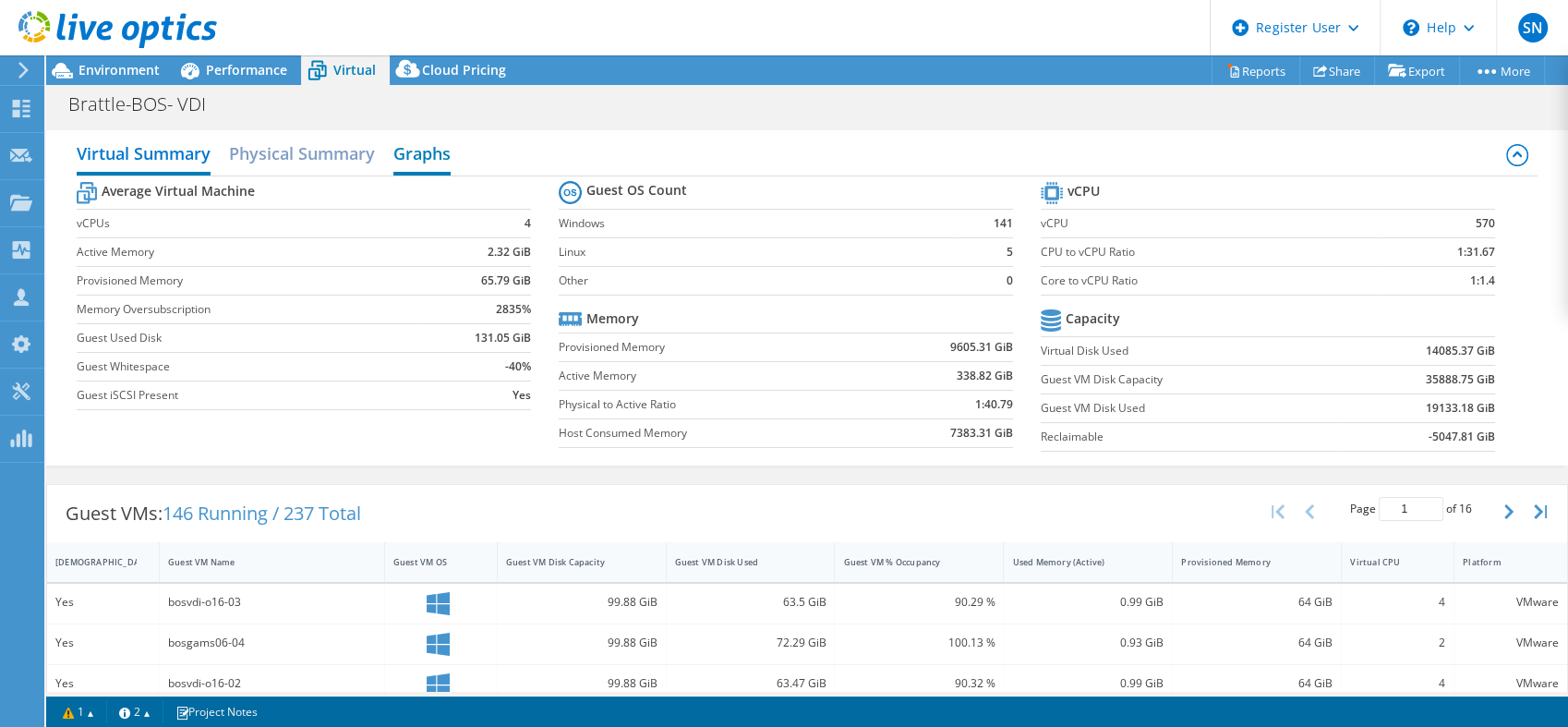
click at [407, 162] on h2 "Graphs" at bounding box center [422, 156] width 57 height 41
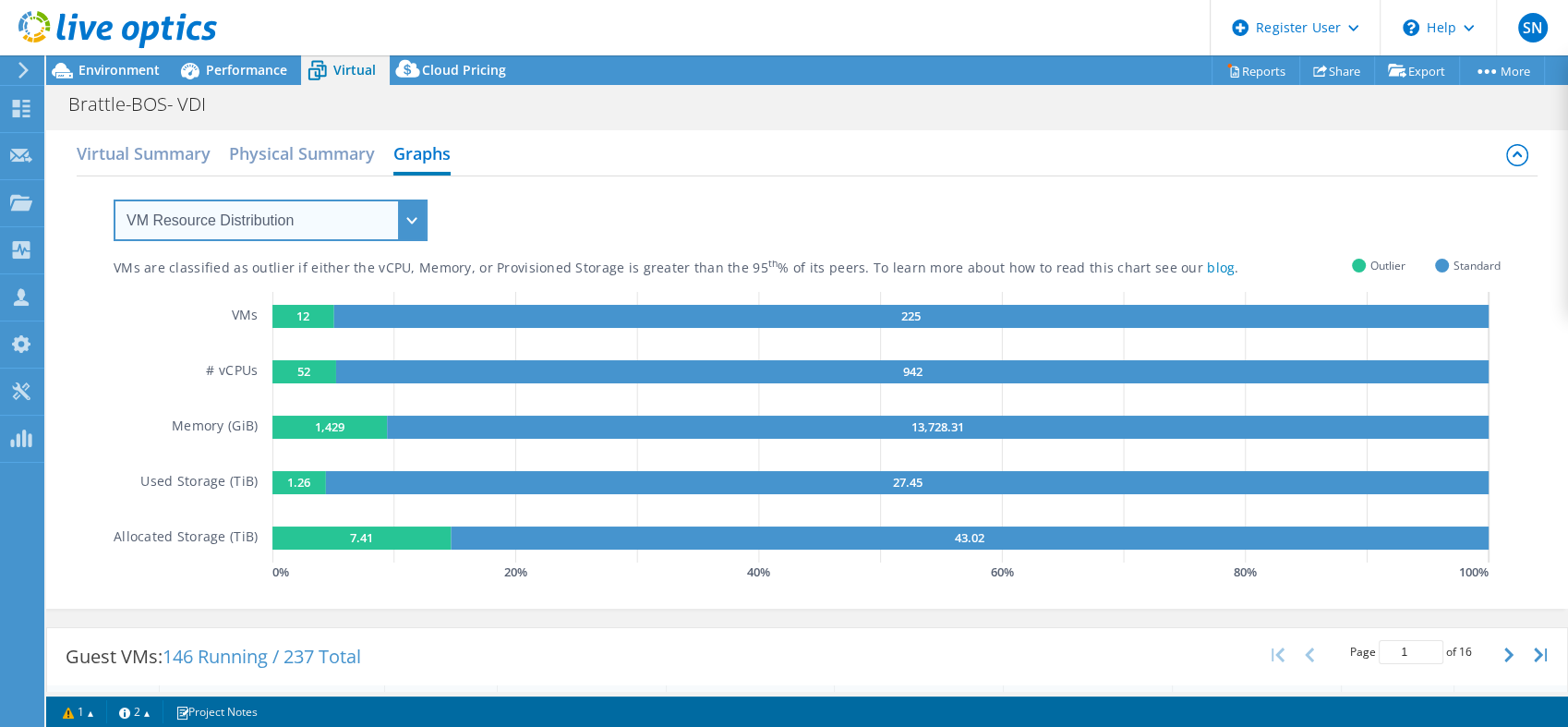
click at [360, 211] on select "VM Resource Distribution Provisioning Contrast Over Provisioning" at bounding box center [271, 220] width 314 height 42
select select "Over Provisioning"
click at [114, 200] on select "VM Resource Distribution Provisioning Contrast Over Provisioning" at bounding box center [271, 220] width 314 height 42
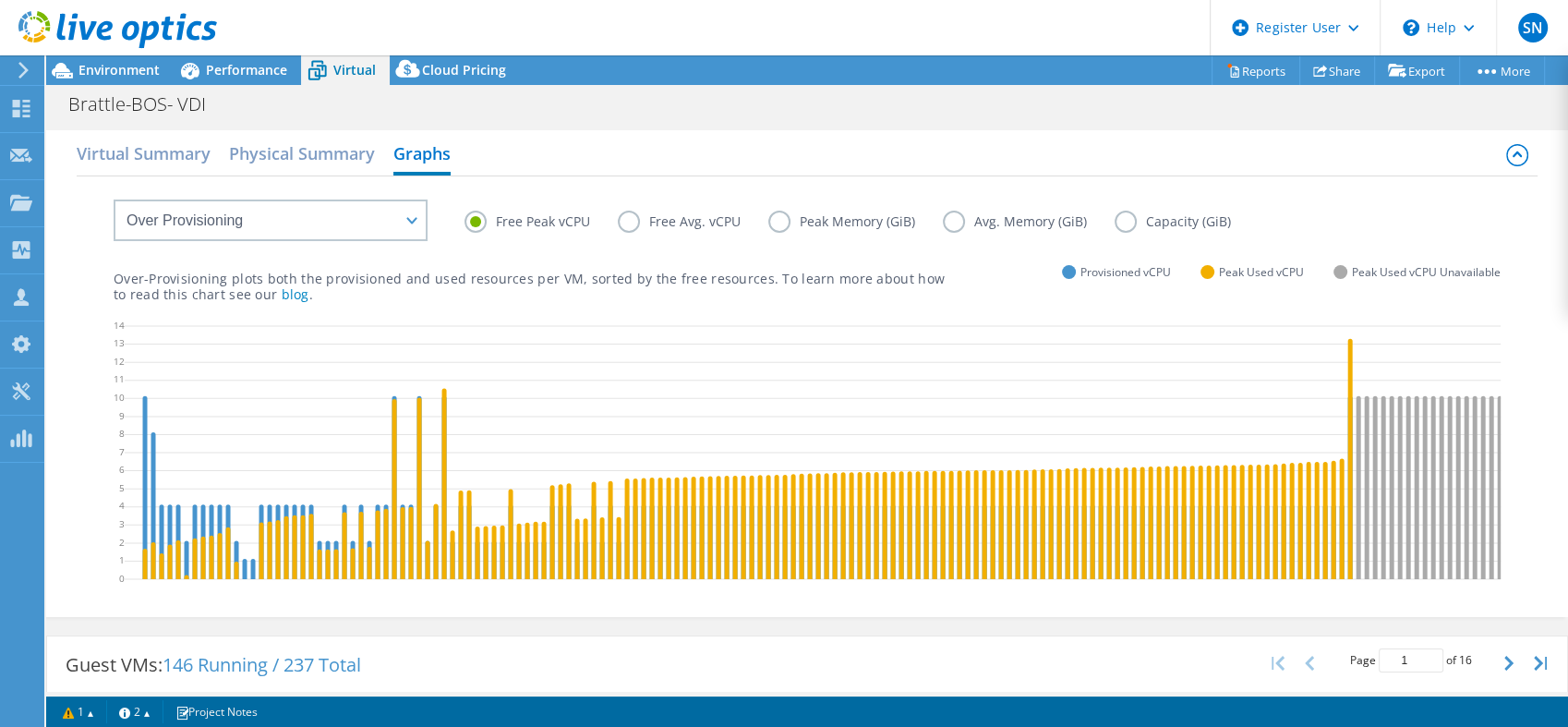
click at [641, 219] on label "Free Avg. vCPU" at bounding box center [692, 222] width 150 height 22
click at [0, 0] on input "Free Avg. vCPU" at bounding box center [0, 0] width 0 height 0
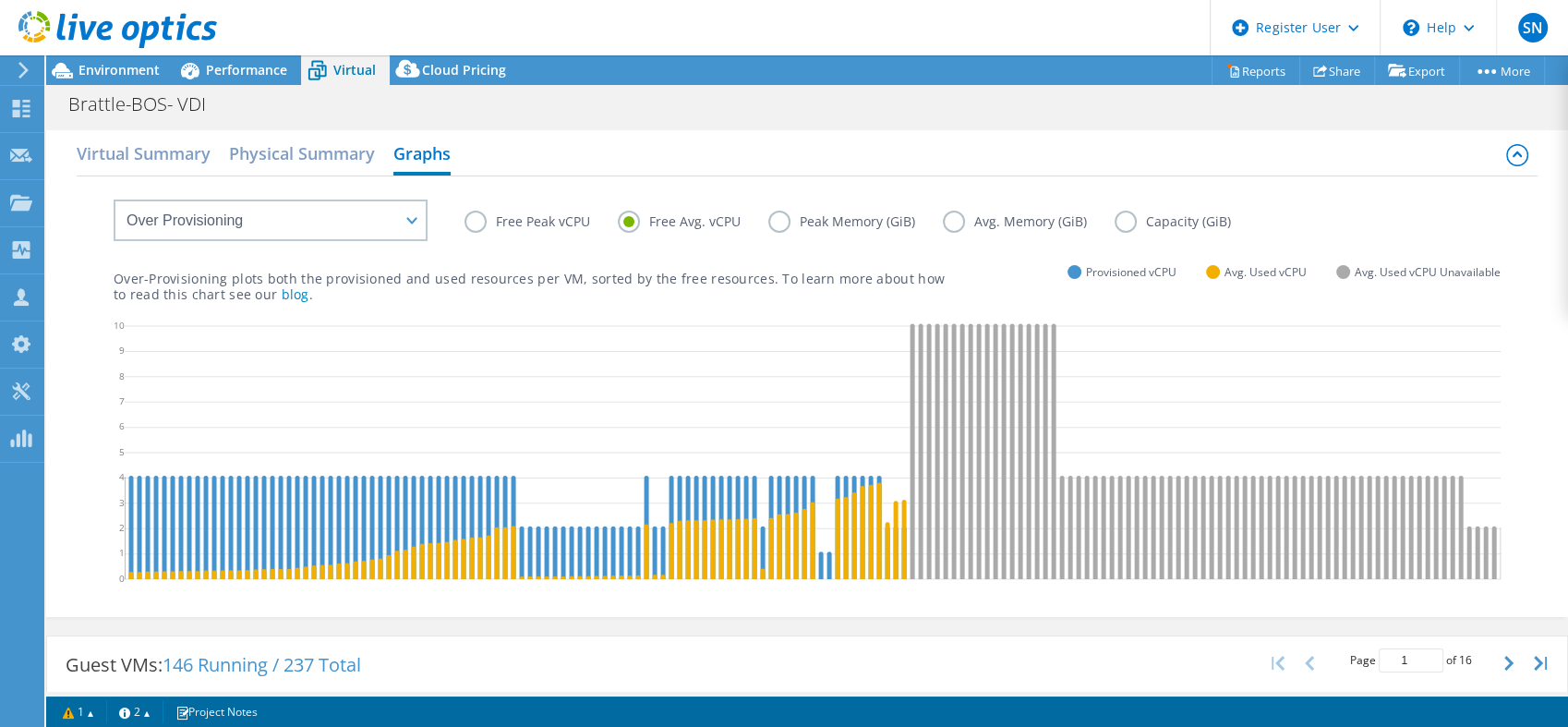
scroll to position [0, 637]
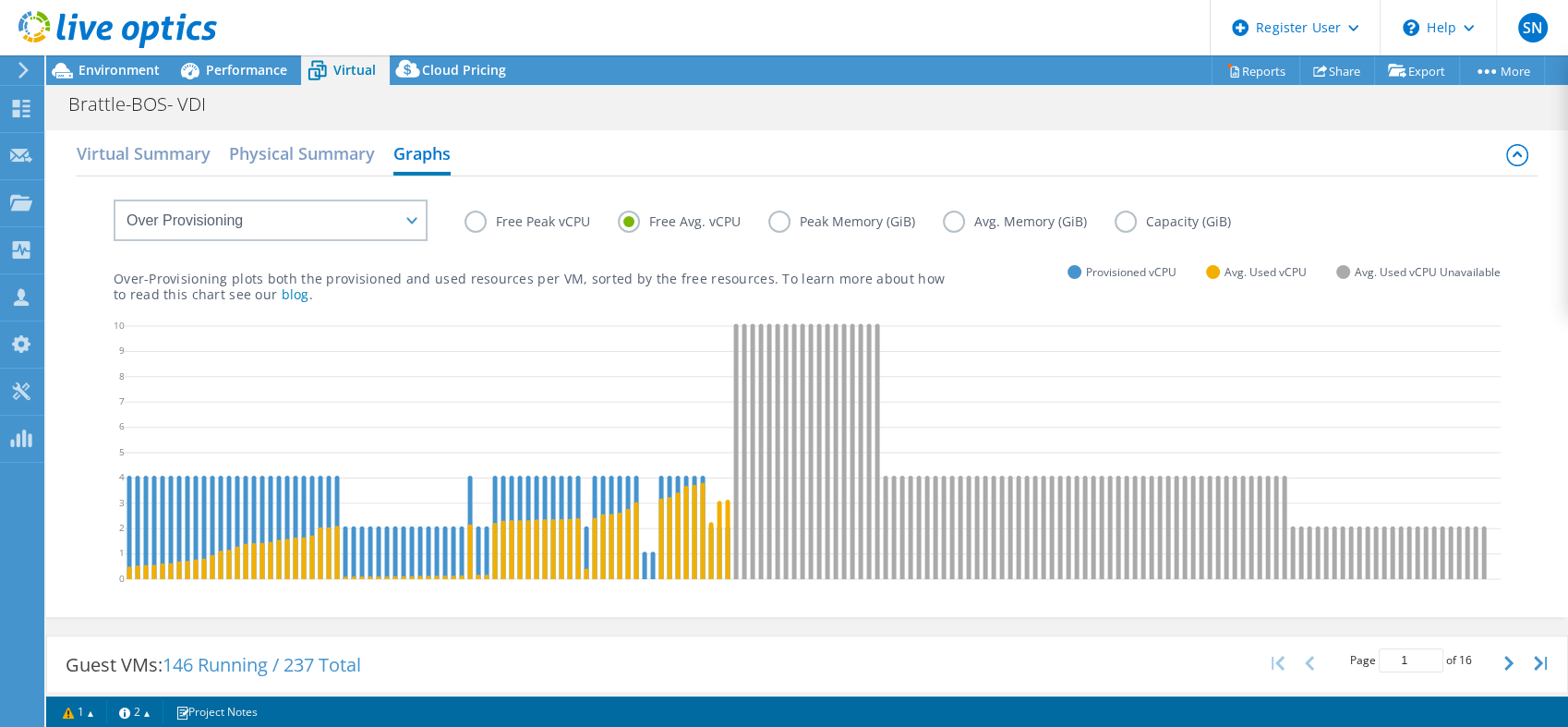
click at [783, 226] on label "Peak Memory (GiB)" at bounding box center [855, 222] width 174 height 22
click at [0, 0] on input "Peak Memory (GiB)" at bounding box center [0, 0] width 0 height 0
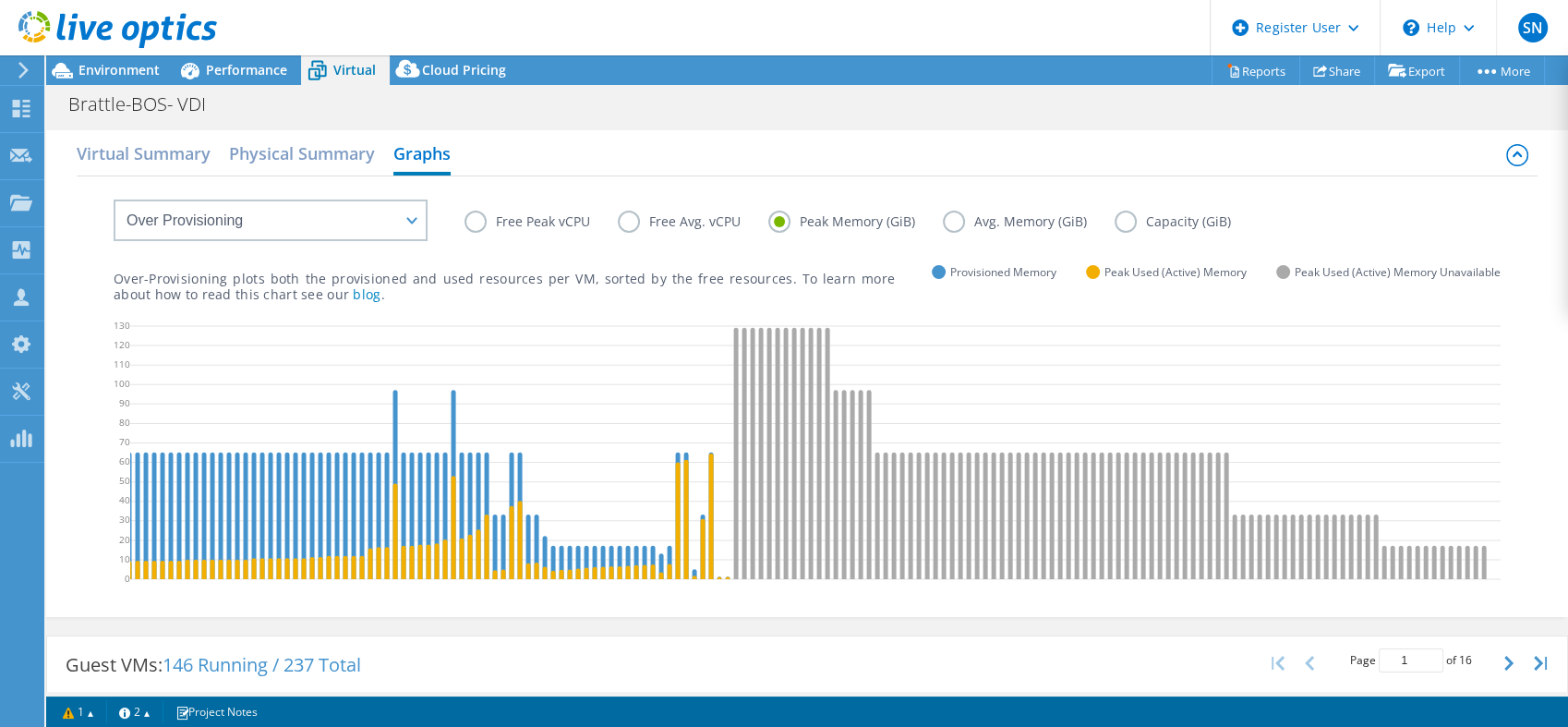
click at [934, 228] on label "Peak Memory (GiB)" at bounding box center [855, 222] width 174 height 22
click at [0, 0] on input "Peak Memory (GiB)" at bounding box center [0, 0] width 0 height 0
click at [952, 222] on label "Avg. Memory (GiB)" at bounding box center [1029, 222] width 172 height 22
click at [0, 0] on input "Avg. Memory (GiB)" at bounding box center [0, 0] width 0 height 0
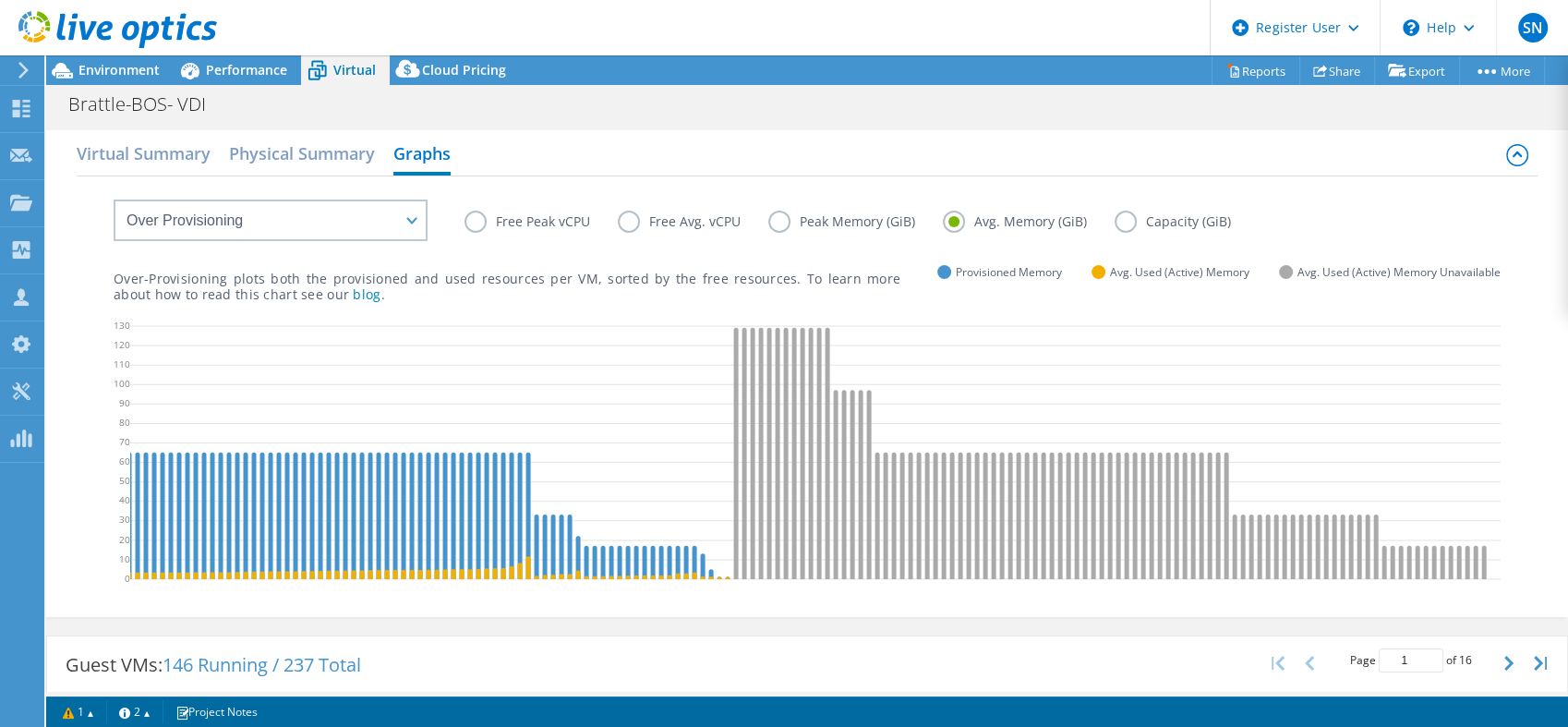
click at [1132, 220] on label "Capacity (GiB)" at bounding box center [1186, 222] width 144 height 22
click at [0, 0] on input "Capacity (GiB)" at bounding box center [0, 0] width 0 height 0
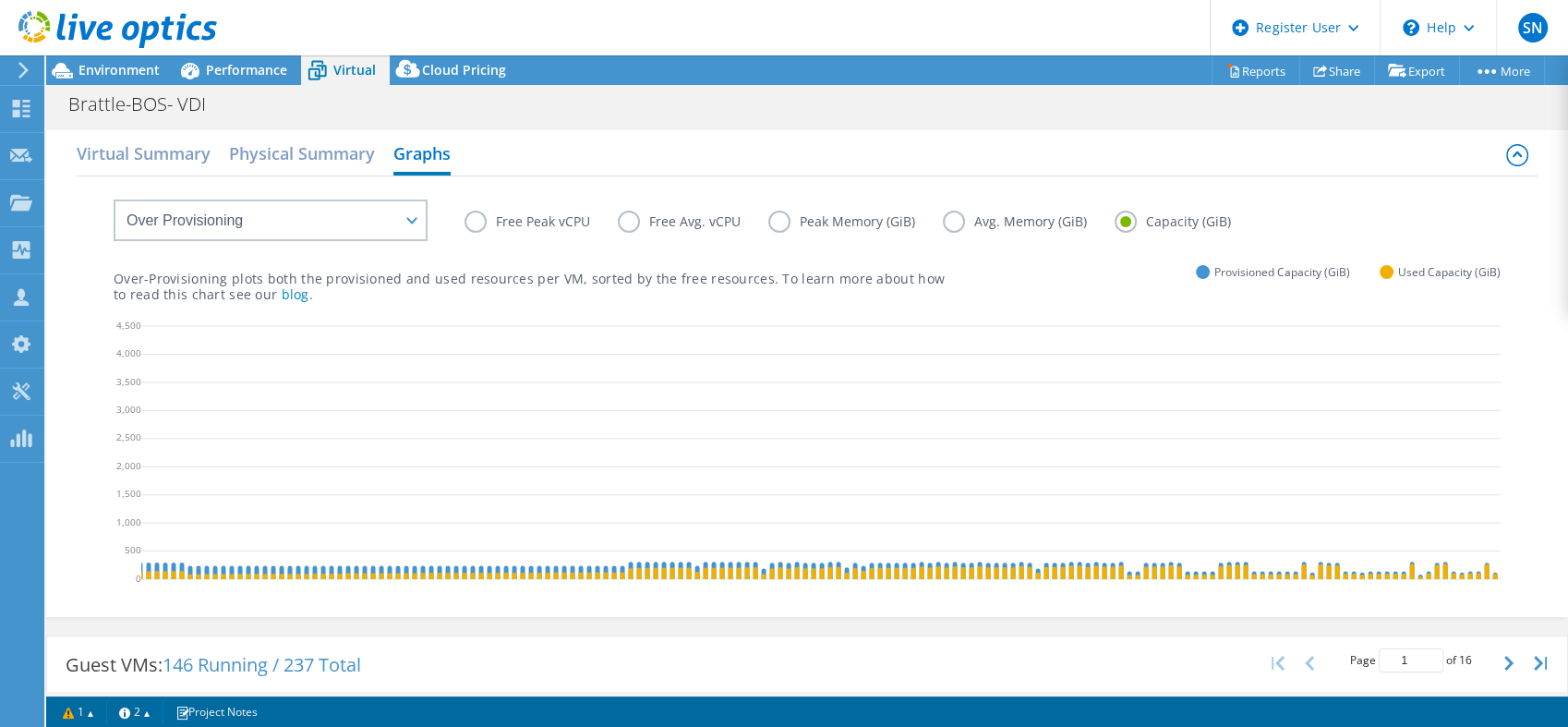
scroll to position [0, 0]
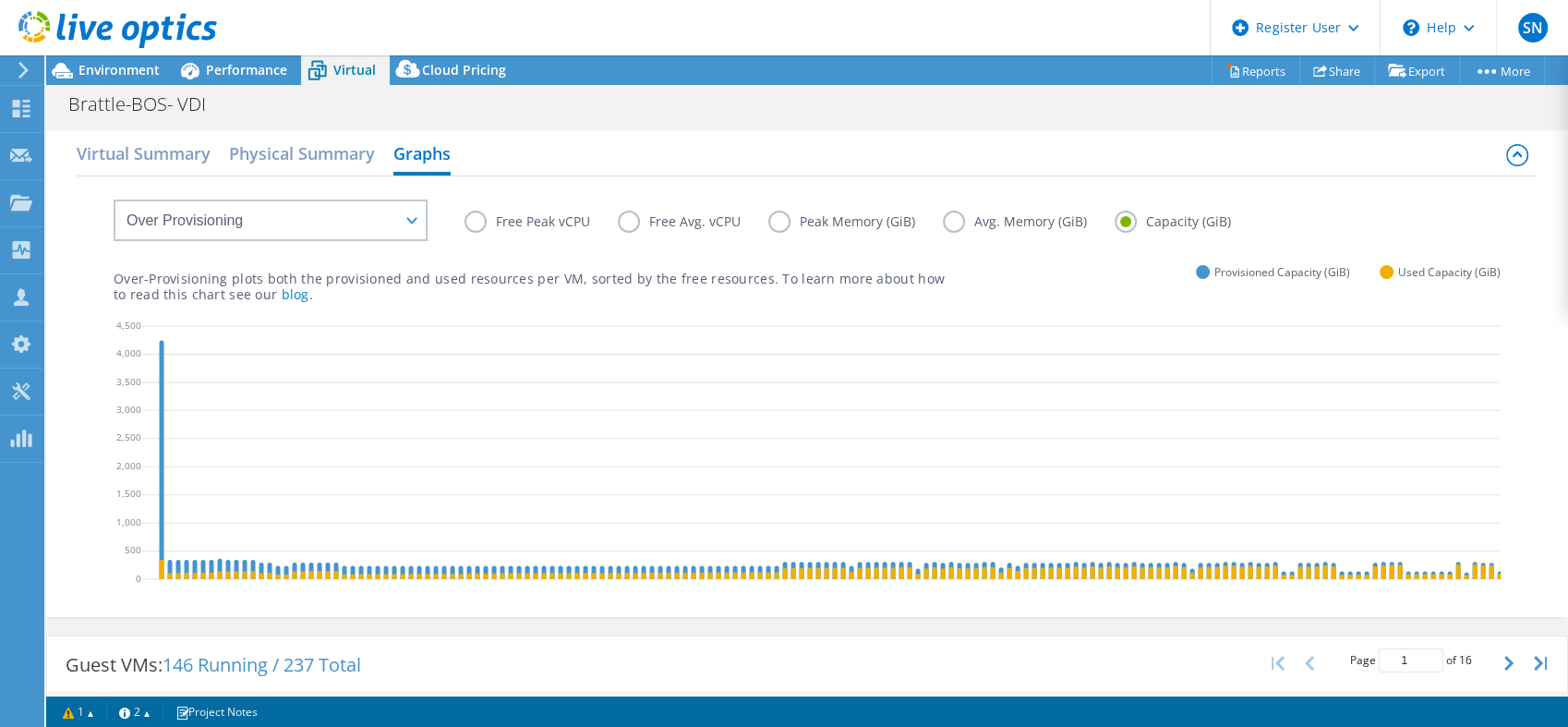
click at [520, 227] on label "Free Peak vCPU" at bounding box center [541, 222] width 153 height 22
click at [0, 0] on input "Free Peak vCPU" at bounding box center [0, 0] width 0 height 0
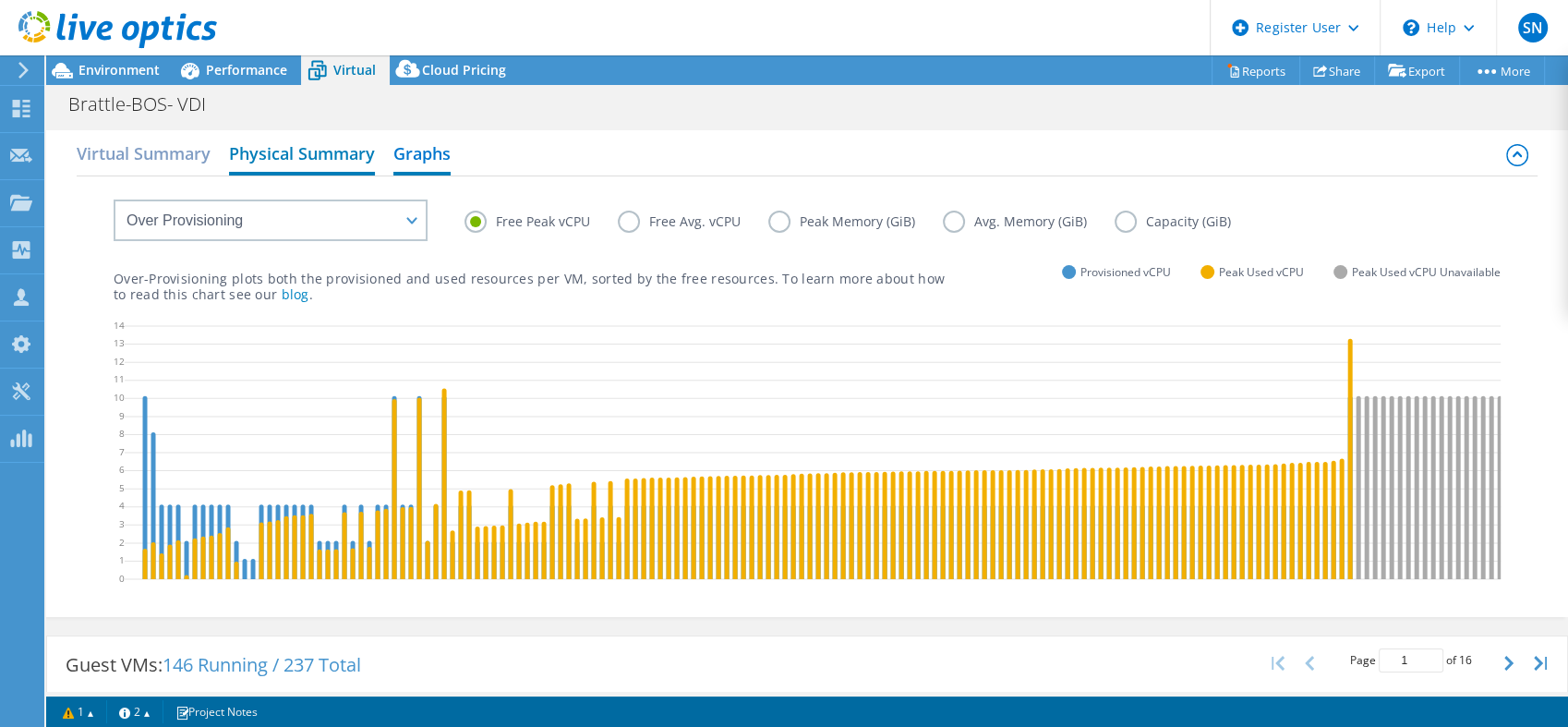
click at [284, 147] on h2 "Physical Summary" at bounding box center [302, 156] width 146 height 41
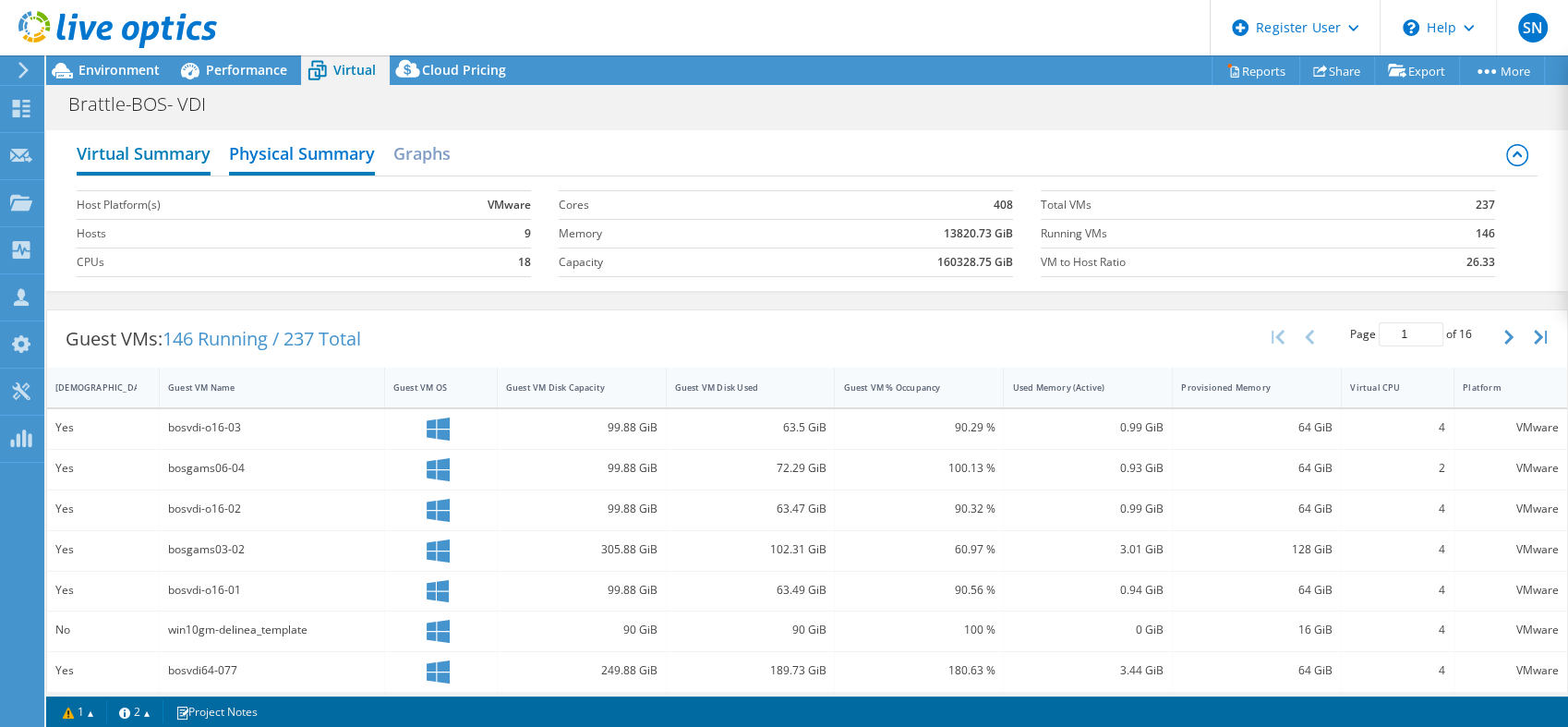
click at [178, 156] on h2 "Virtual Summary" at bounding box center [144, 156] width 134 height 41
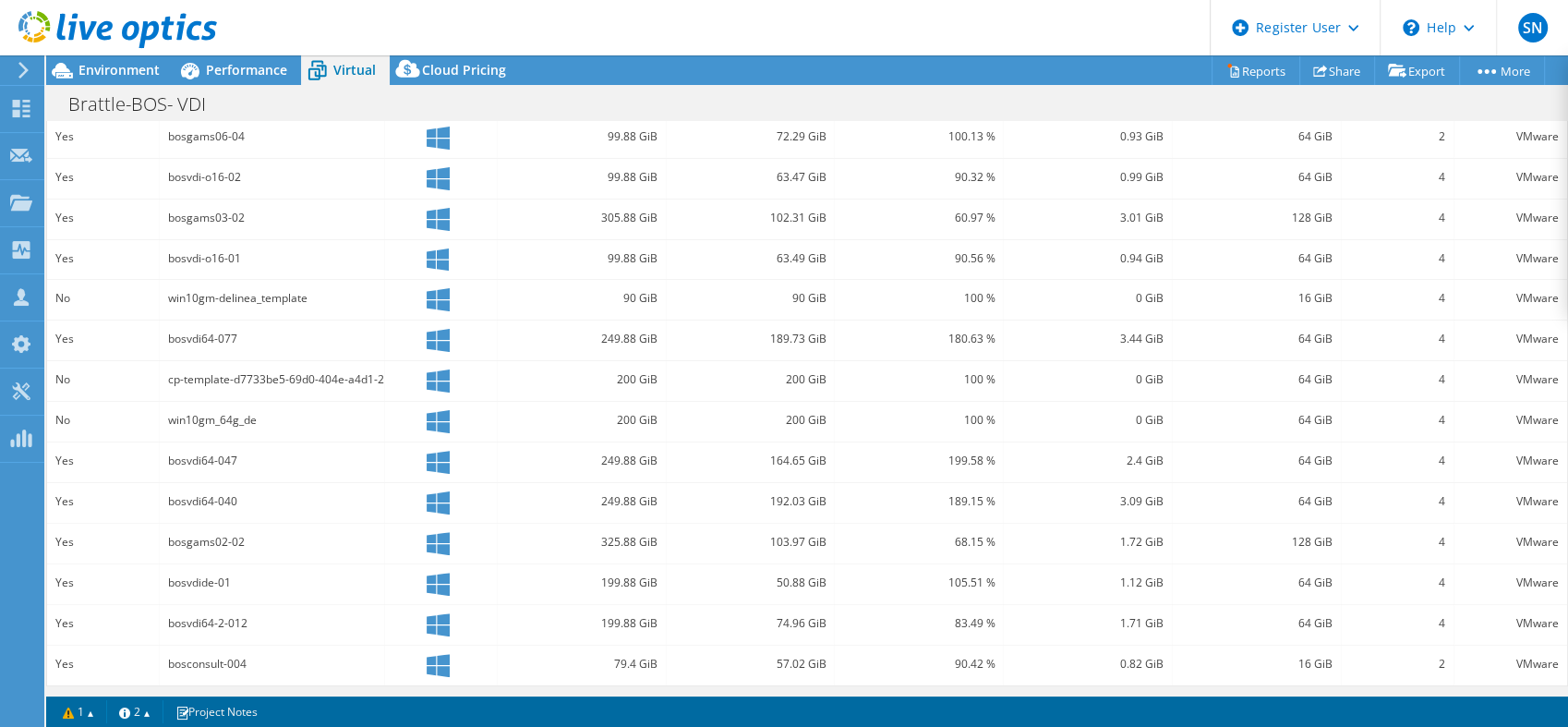
scroll to position [506, 0]
click at [93, 63] on span "Environment" at bounding box center [118, 69] width 81 height 18
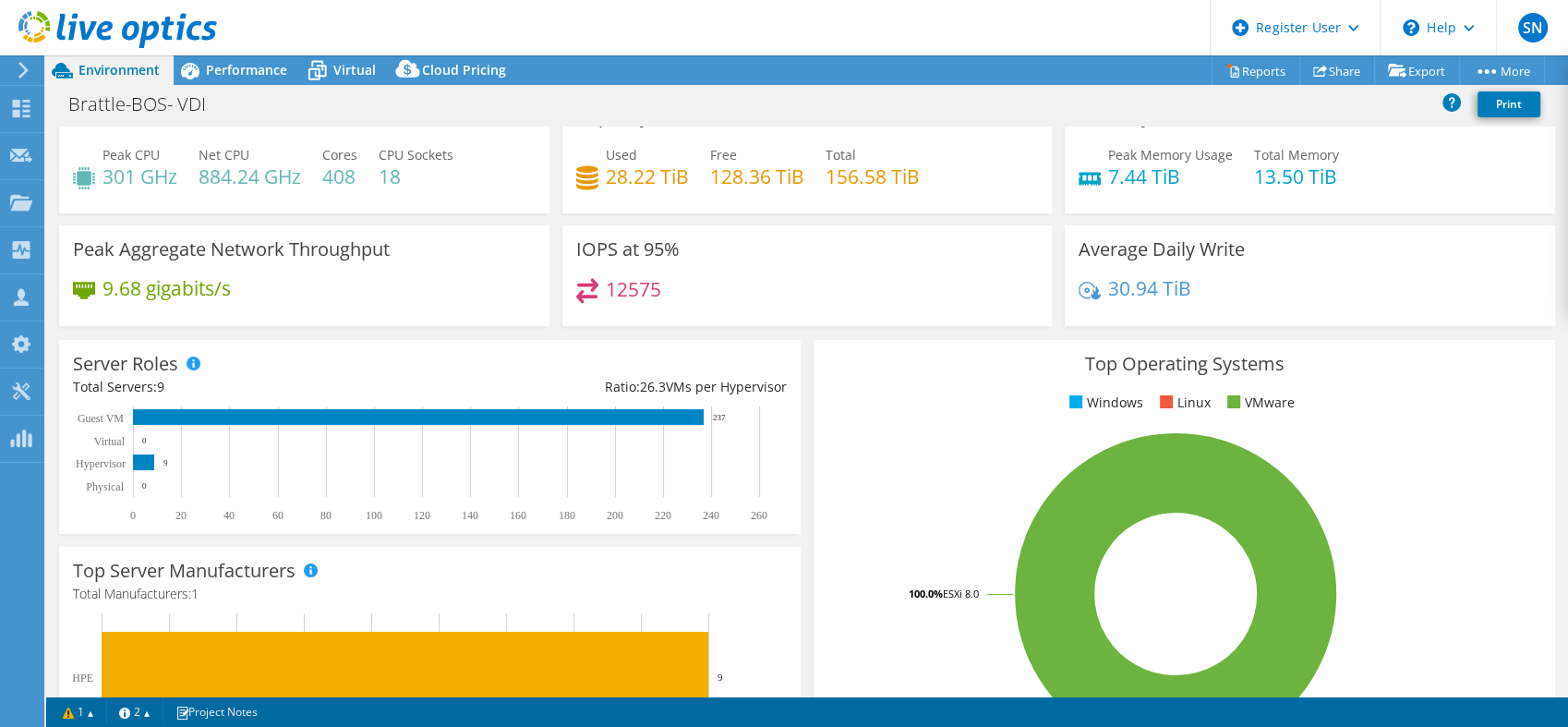
scroll to position [0, 0]
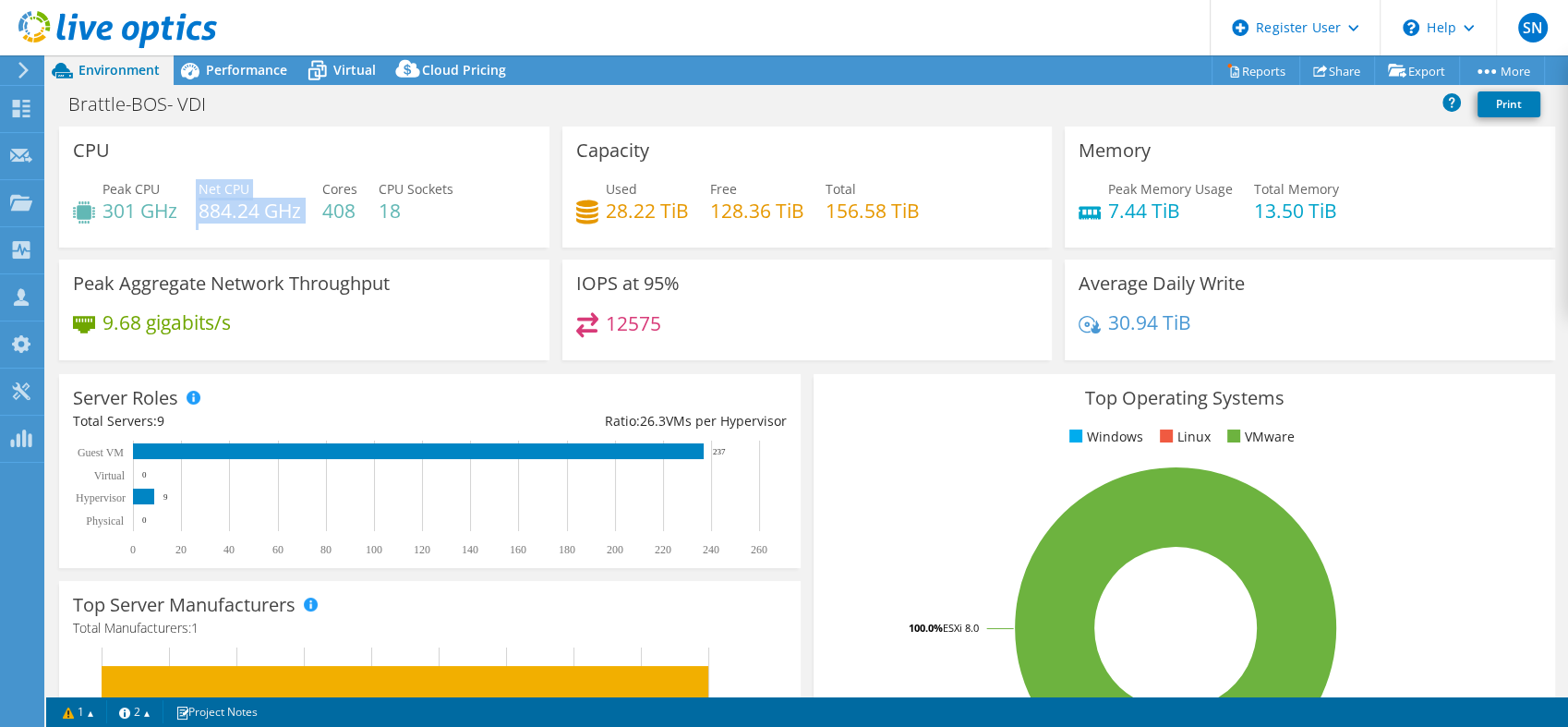
drag, startPoint x: 194, startPoint y: 224, endPoint x: 293, endPoint y: 227, distance: 99.0
click at [293, 227] on div "Peak CPU 301 GHz Net CPU 884.24 GHz Cores 408 CPU Sockets 18" at bounding box center [304, 209] width 463 height 60
drag, startPoint x: 357, startPoint y: 205, endPoint x: 327, endPoint y: 213, distance: 31.0
click at [327, 213] on h4 "408" at bounding box center [340, 211] width 35 height 21
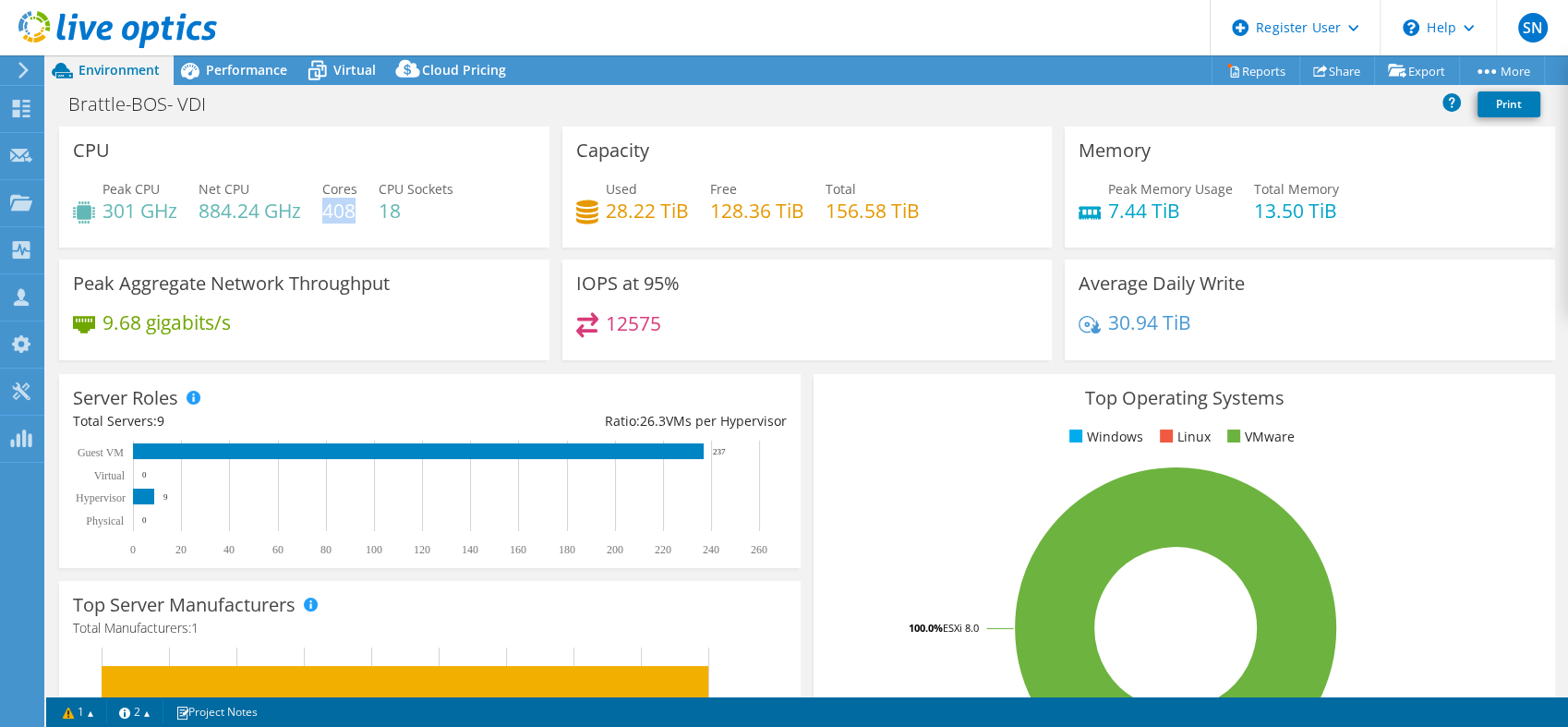
click at [327, 213] on h4 "408" at bounding box center [340, 211] width 35 height 21
drag, startPoint x: 327, startPoint y: 213, endPoint x: 371, endPoint y: 241, distance: 52.2
click at [371, 241] on div "CPU Peak CPU 301 GHz Net CPU 884.24 GHz Cores 408 CPU Sockets 18" at bounding box center [304, 188] width 491 height 121
click at [262, 76] on span "Performance" at bounding box center [246, 69] width 81 height 18
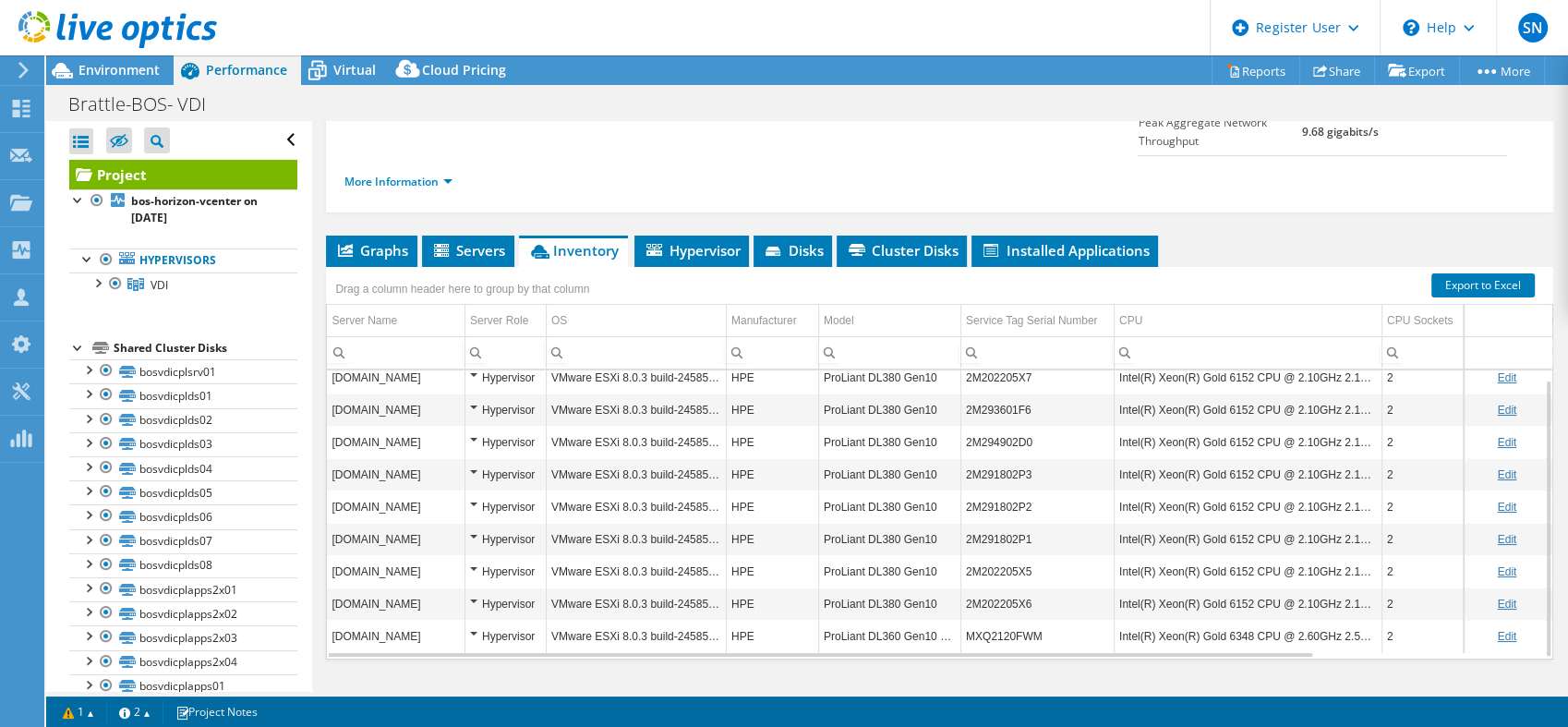
scroll to position [8, 0]
click at [96, 280] on div at bounding box center [97, 282] width 19 height 19
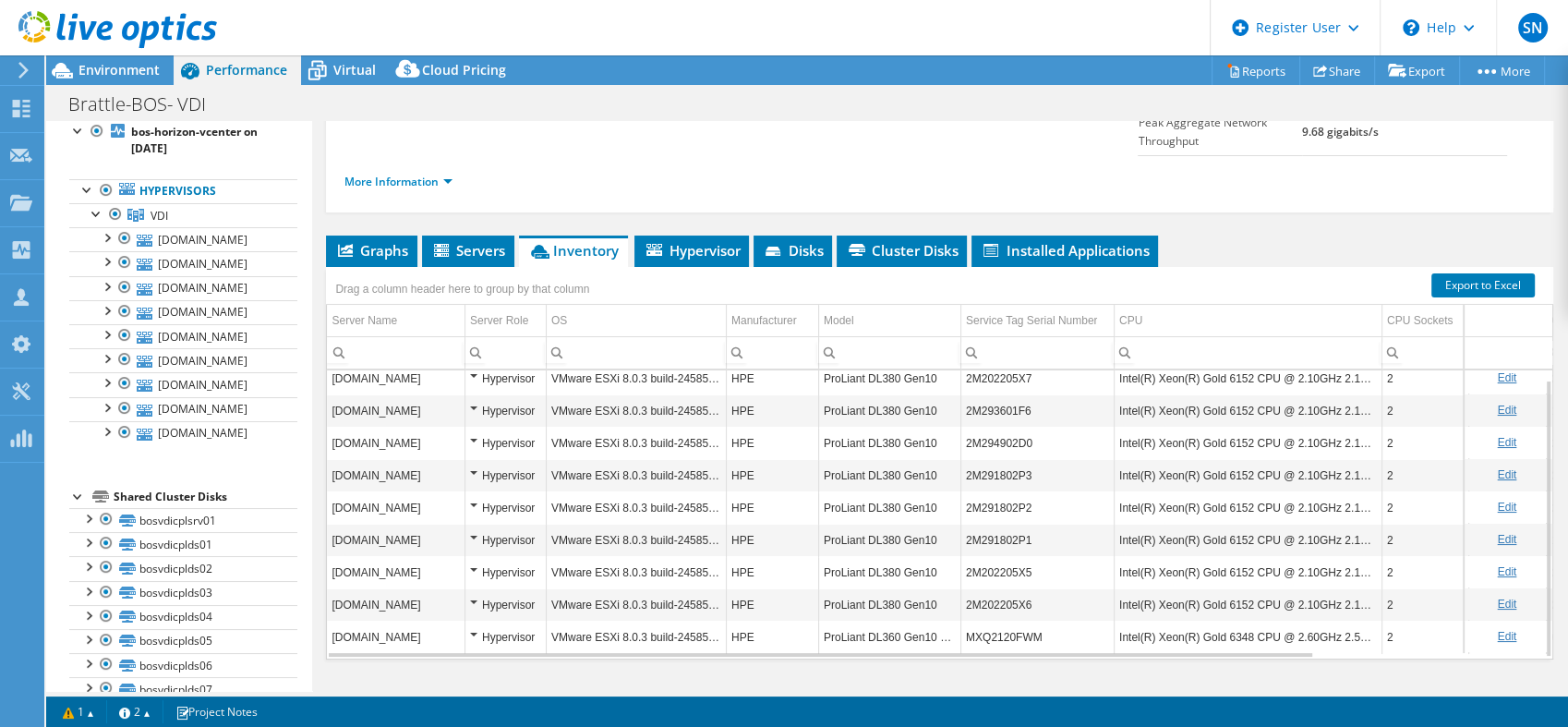
scroll to position [65, 0]
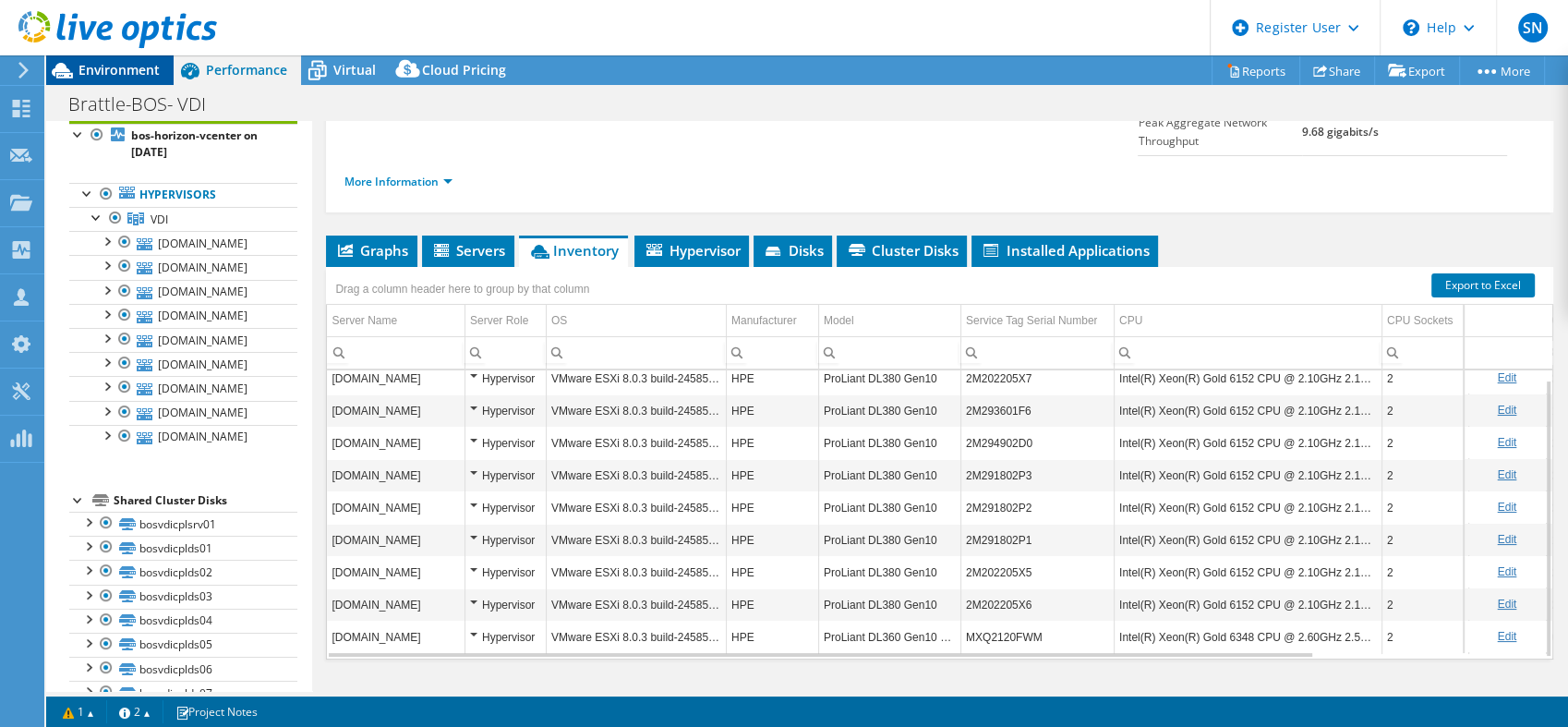
click at [100, 84] on div "Environment" at bounding box center [110, 70] width 128 height 30
